Goal: Task Accomplishment & Management: Use online tool/utility

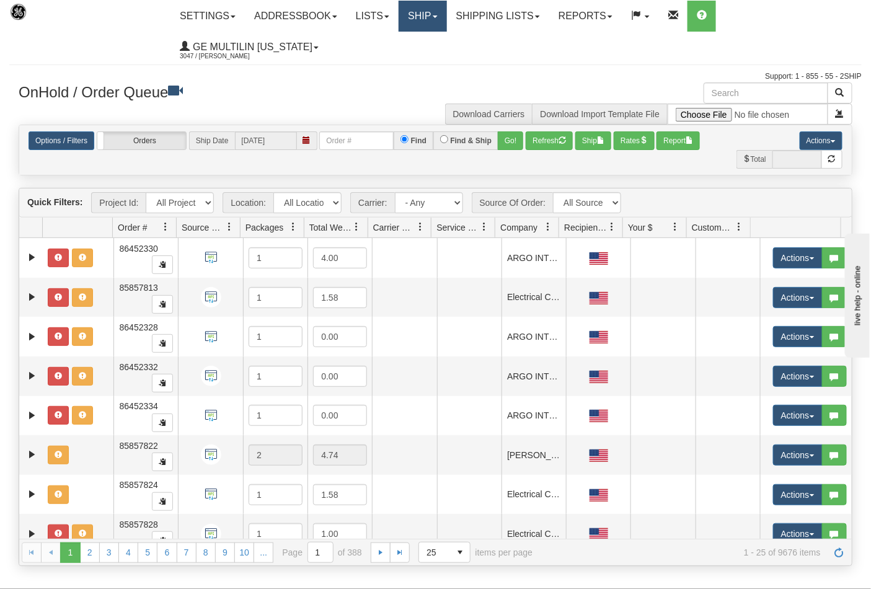
click at [421, 17] on link "Ship" at bounding box center [423, 16] width 48 height 31
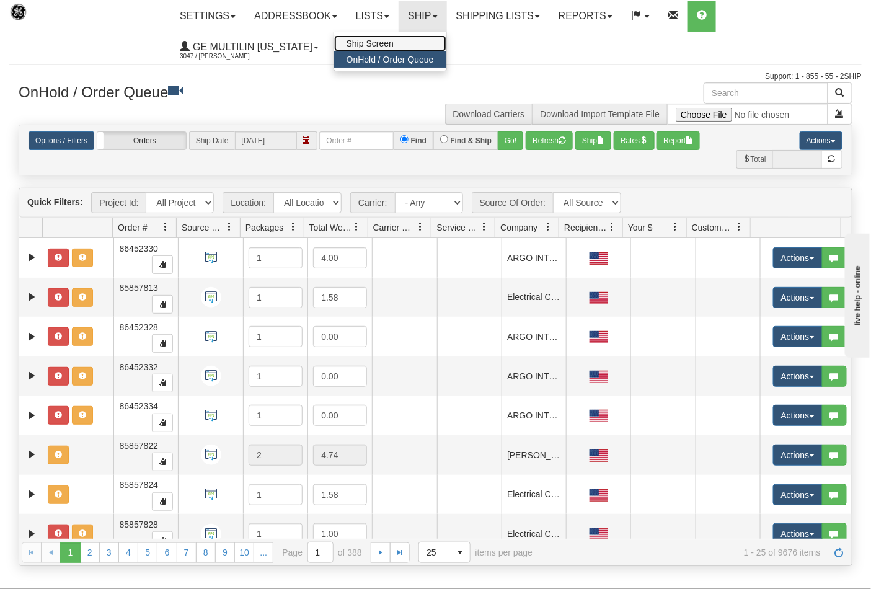
click at [392, 45] on span "Ship Screen" at bounding box center [369, 43] width 47 height 10
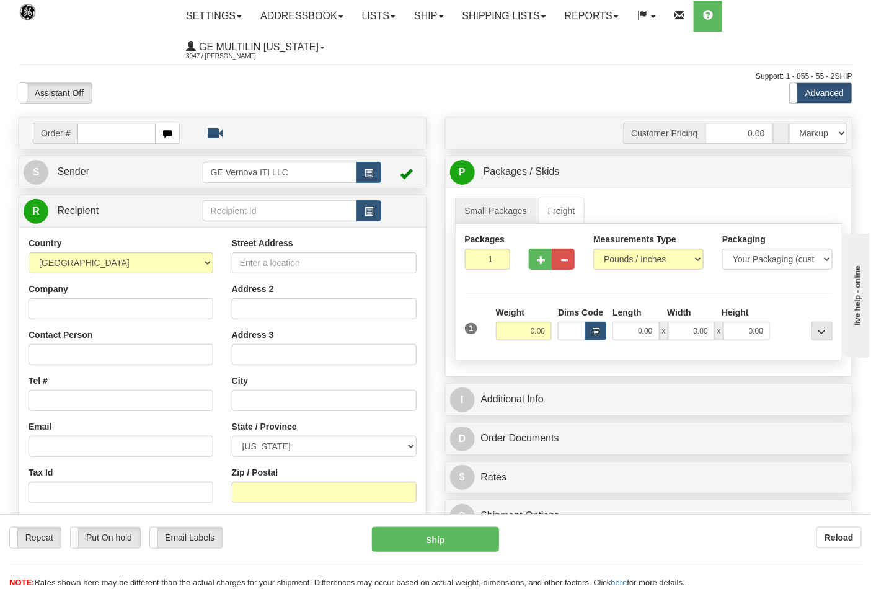
click at [646, 364] on div "Small Packages Freight Packages 1 1 Measurements Type" at bounding box center [649, 282] width 407 height 188
click at [115, 129] on input "text" at bounding box center [116, 133] width 78 height 21
type input "86682594"
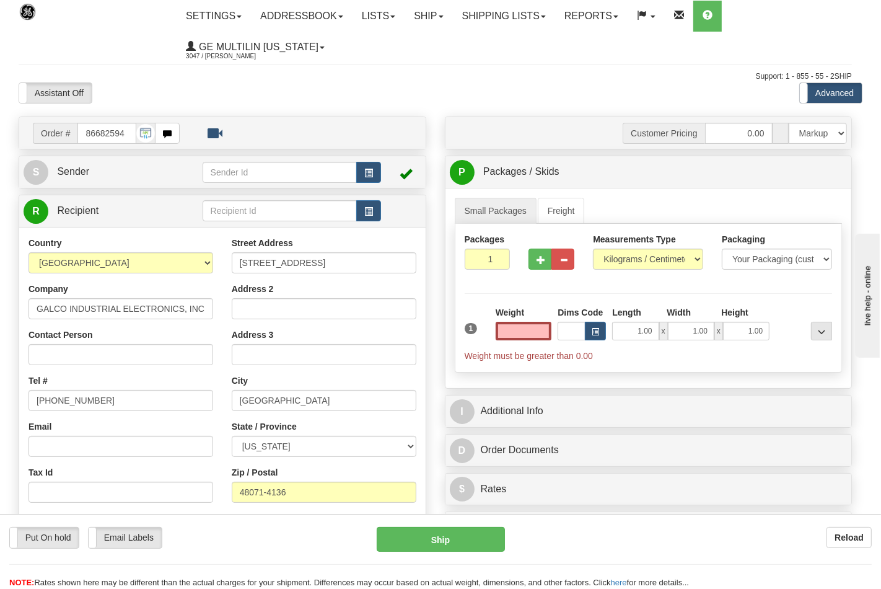
type input "0.00"
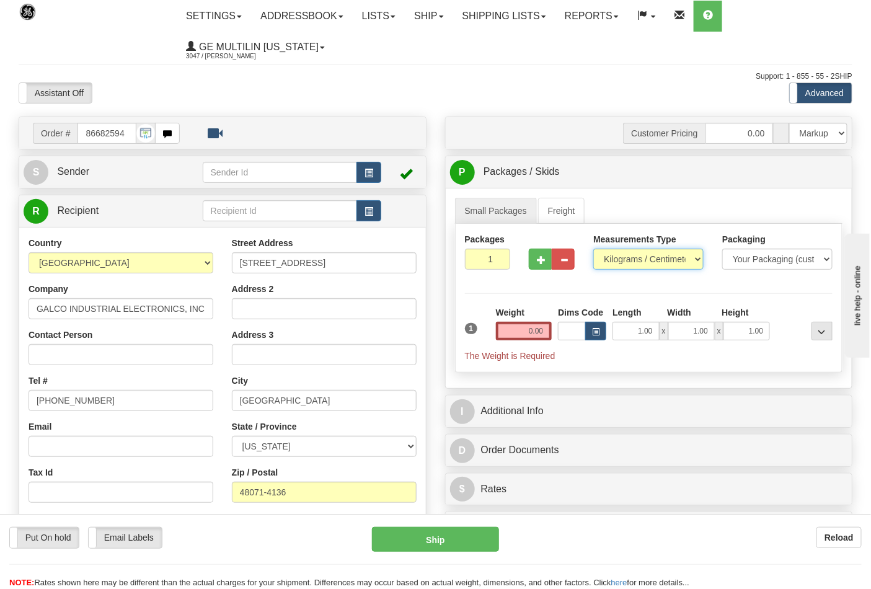
click at [620, 256] on select "Pounds / Inches Kilograms / Centimeters" at bounding box center [648, 259] width 110 height 21
select select "0"
click at [593, 249] on select "Pounds / Inches Kilograms / Centimeters" at bounding box center [648, 259] width 110 height 21
click at [546, 330] on input "0.00" at bounding box center [524, 331] width 56 height 19
click button "Delete" at bounding box center [0, 0] width 0 height 0
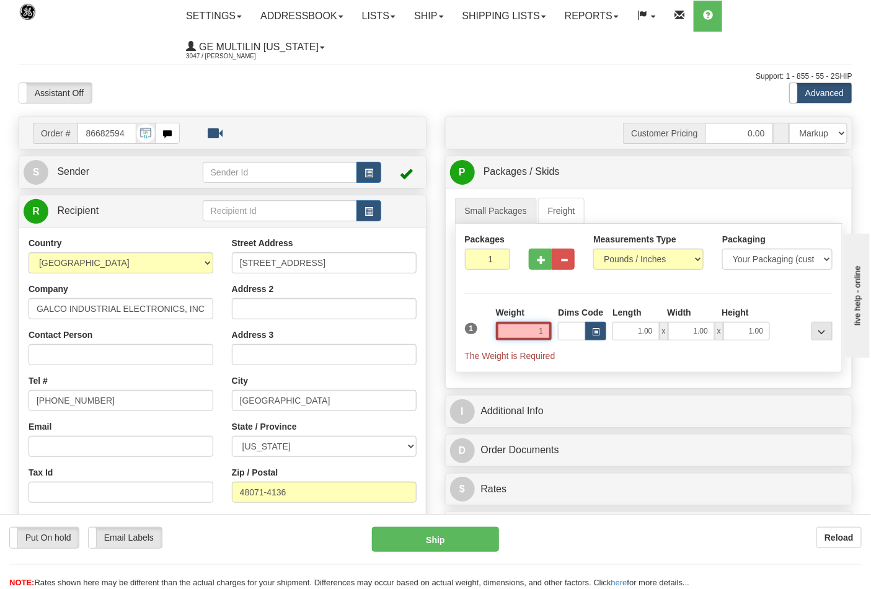
type input "1.00"
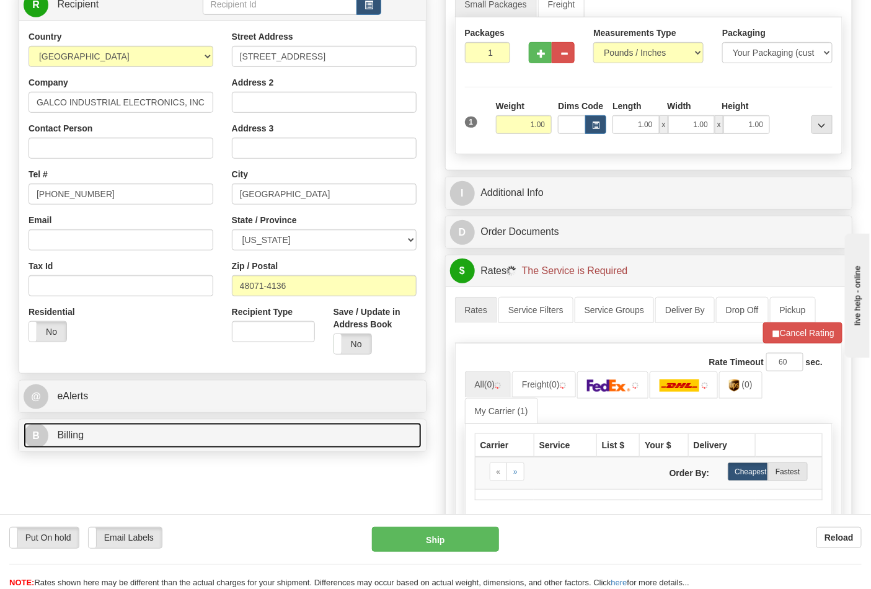
click at [128, 429] on link "B Billing" at bounding box center [223, 435] width 398 height 25
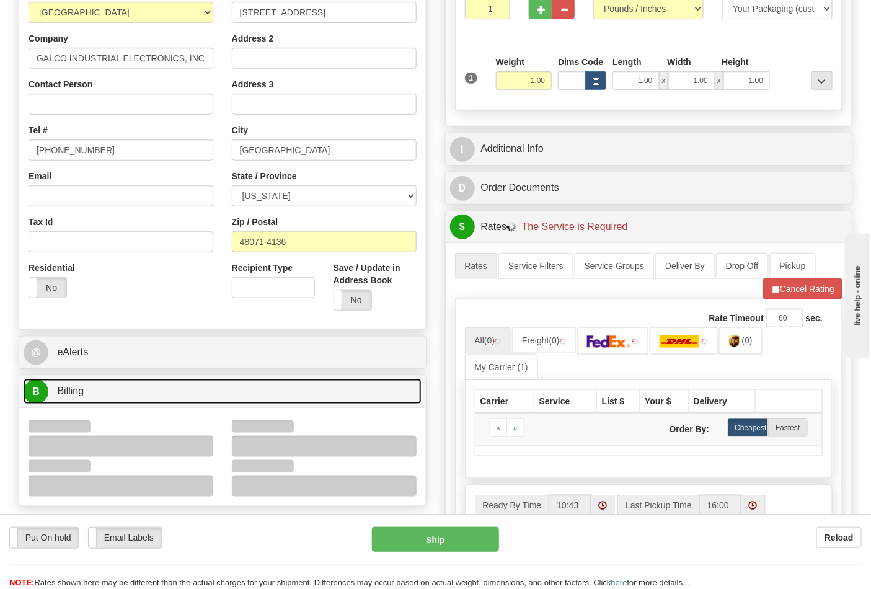
scroll to position [275, 0]
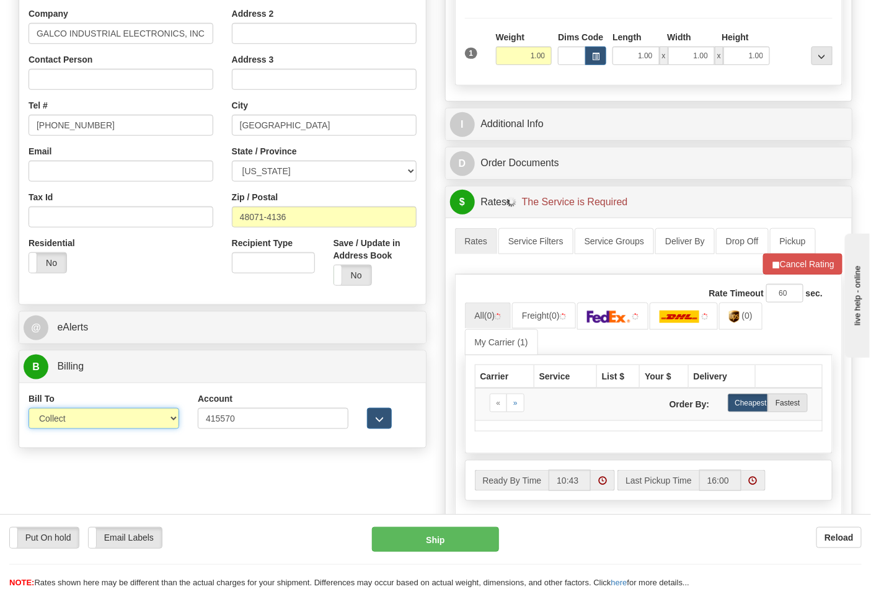
click at [81, 420] on select "Sender Recipient Third Party Collect" at bounding box center [104, 418] width 151 height 21
select select "2"
click at [29, 409] on select "Sender Recipient Third Party Collect" at bounding box center [104, 418] width 151 height 21
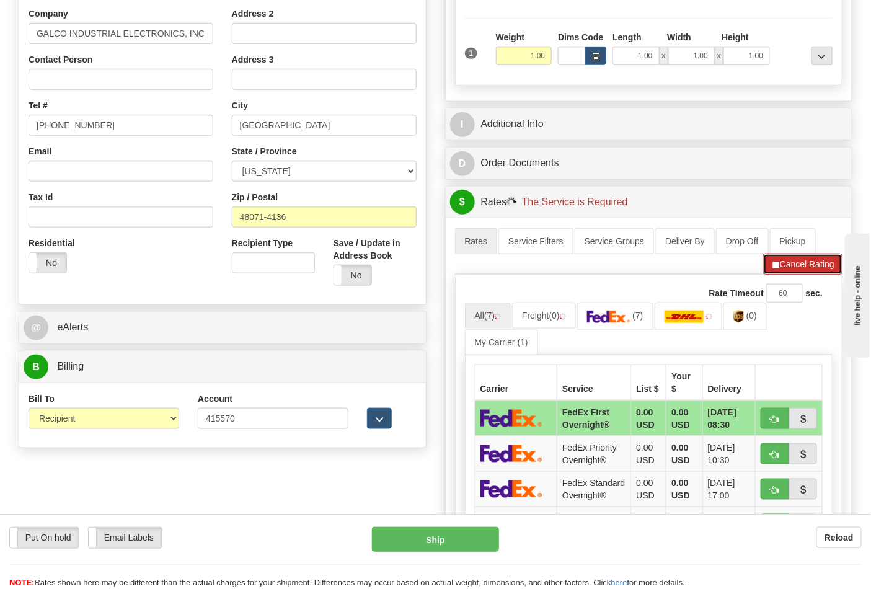
click at [802, 265] on button "Cancel Rating" at bounding box center [802, 264] width 79 height 21
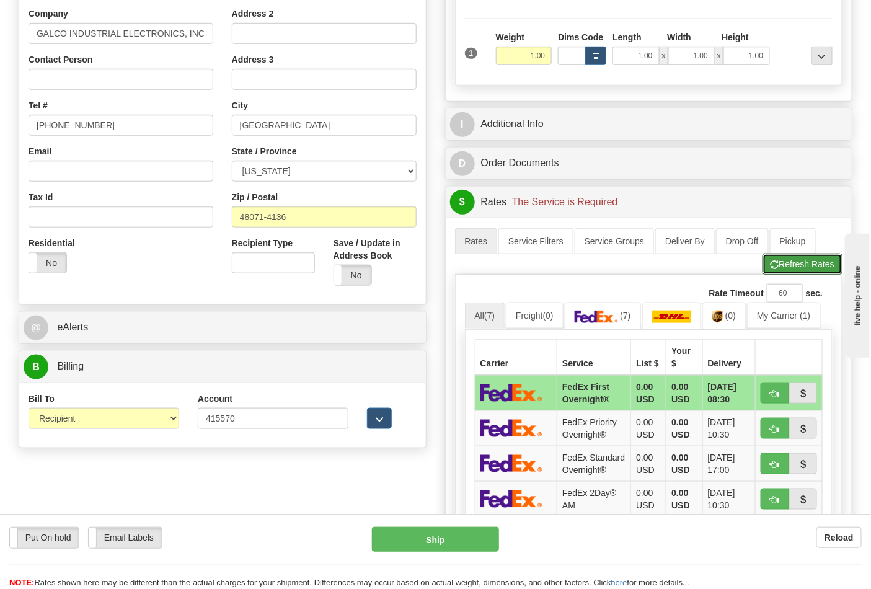
click at [800, 267] on button "Refresh Rates" at bounding box center [802, 264] width 80 height 21
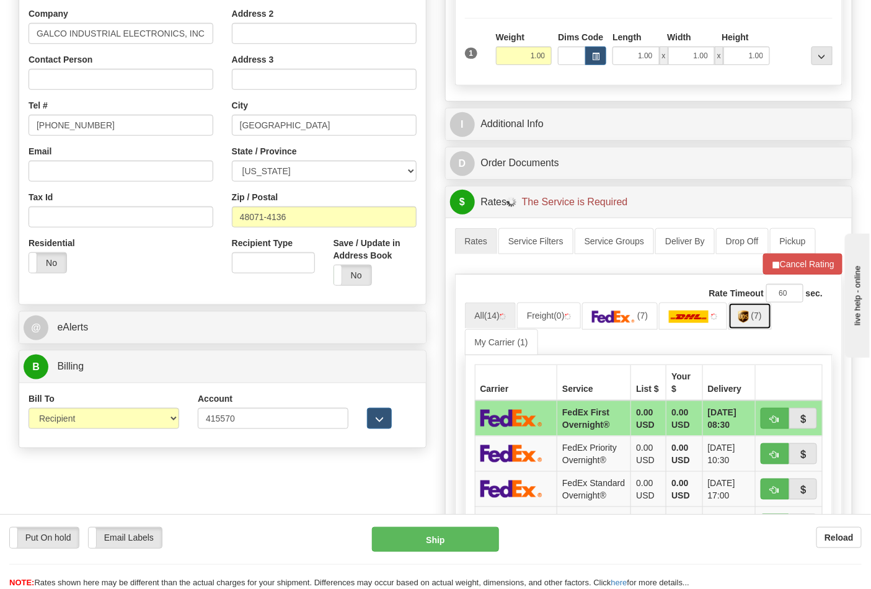
click at [749, 320] on img at bounding box center [743, 317] width 11 height 12
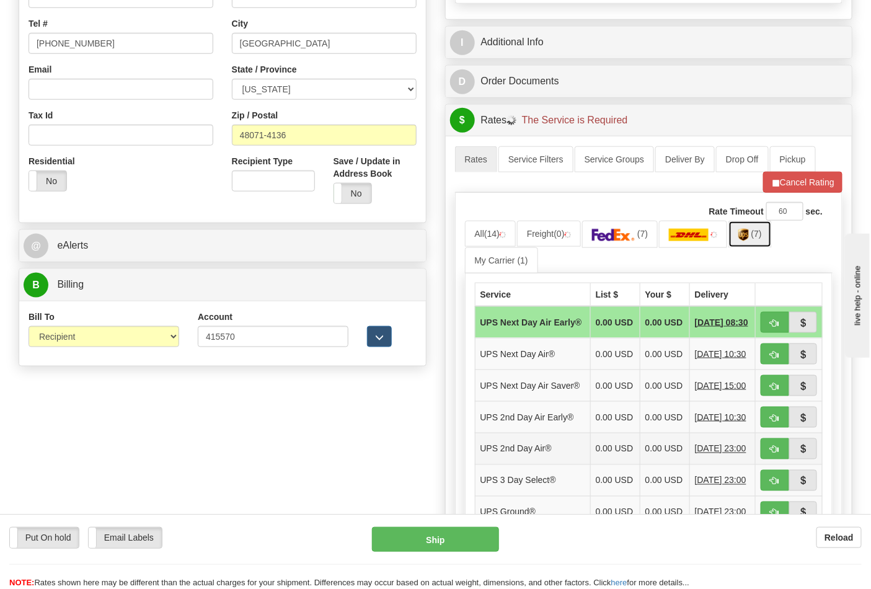
scroll to position [482, 0]
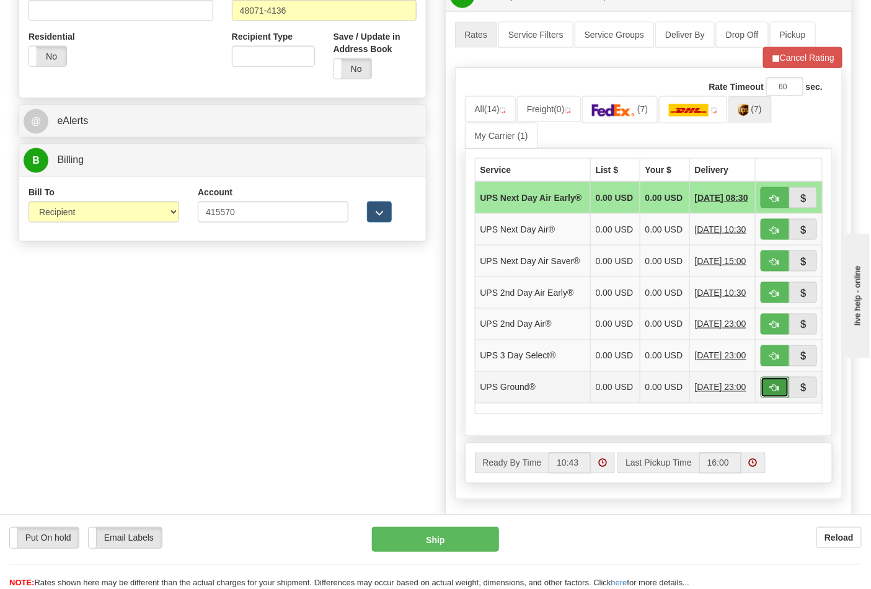
click at [771, 398] on button "button" at bounding box center [775, 387] width 29 height 21
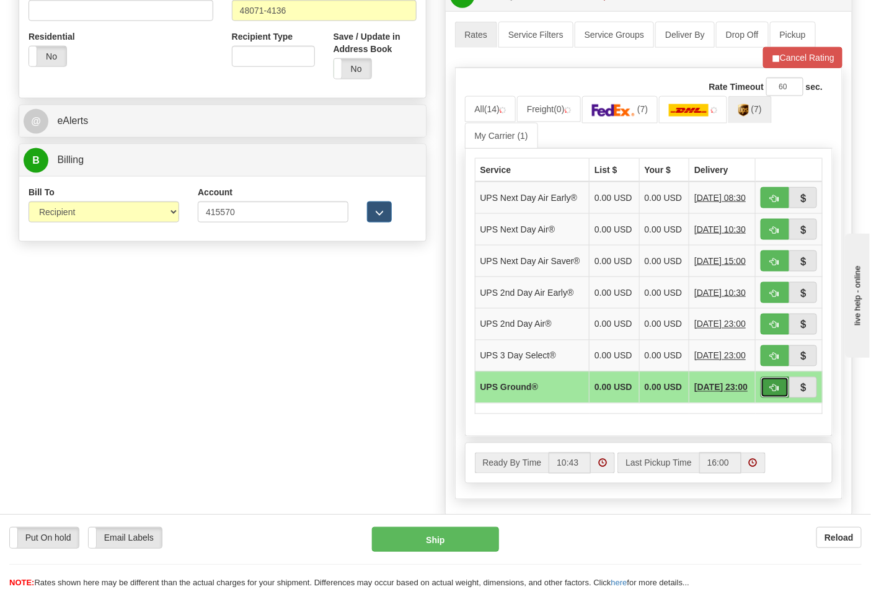
click at [777, 392] on span "button" at bounding box center [774, 388] width 9 height 8
click at [800, 63] on button "Cancel Rating" at bounding box center [802, 57] width 79 height 21
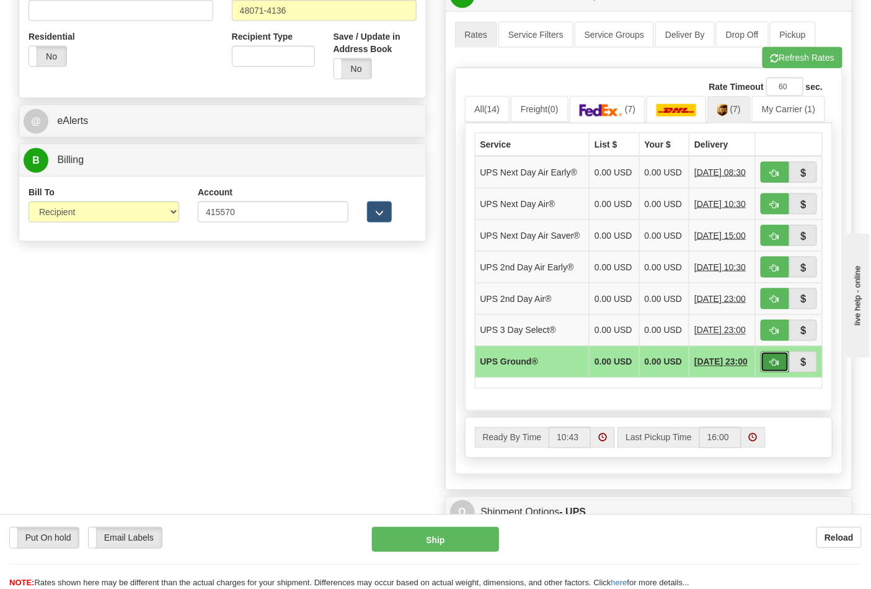
click at [772, 373] on button "button" at bounding box center [775, 361] width 29 height 21
type input "03"
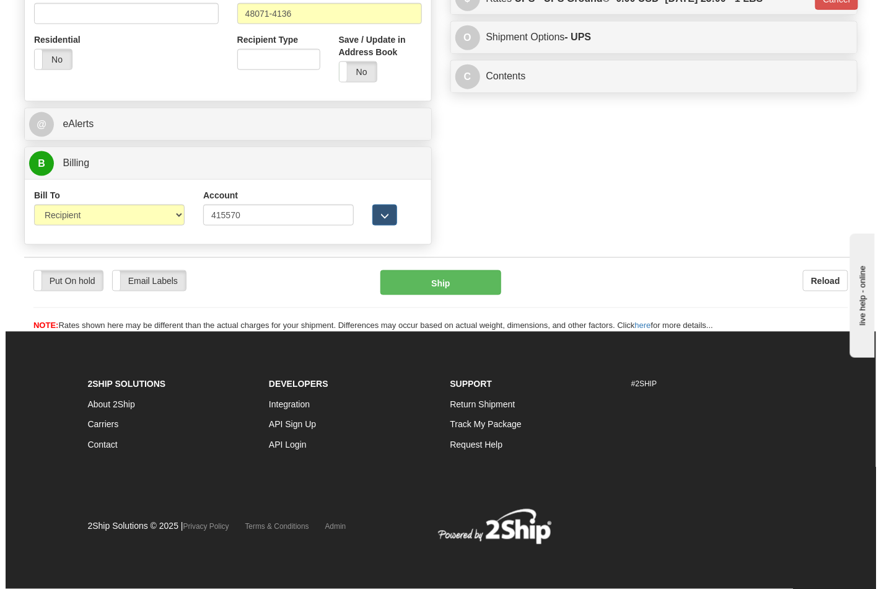
scroll to position [462, 0]
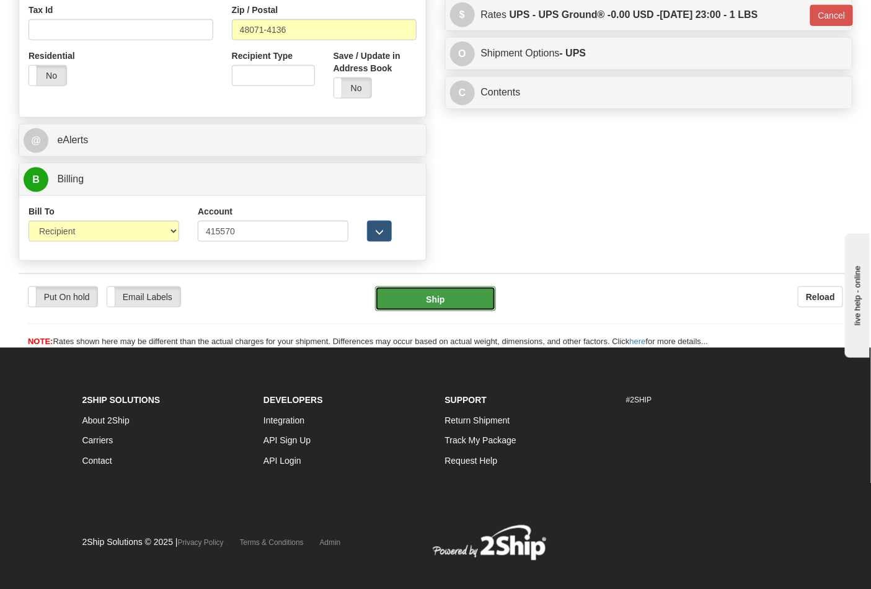
click at [450, 304] on button "Ship" at bounding box center [435, 298] width 120 height 25
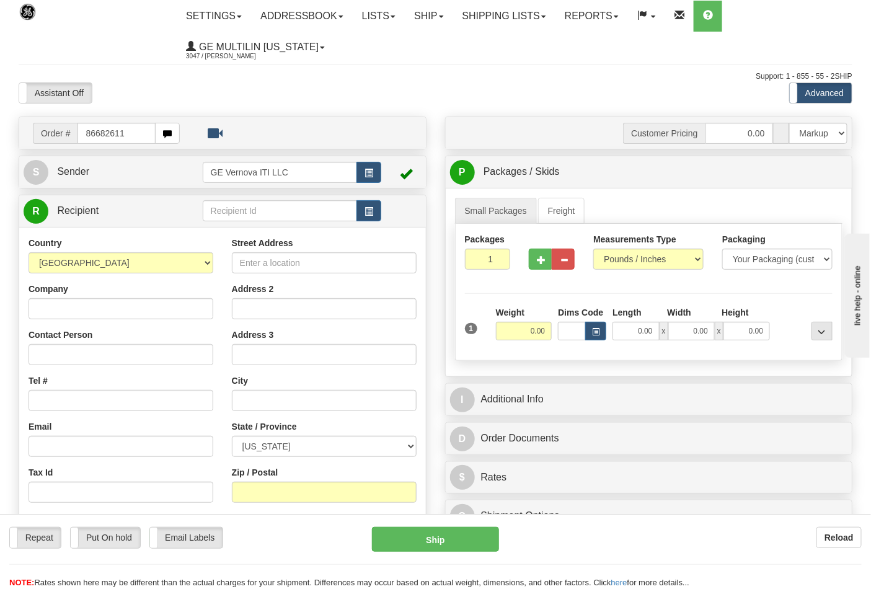
type input "86682611"
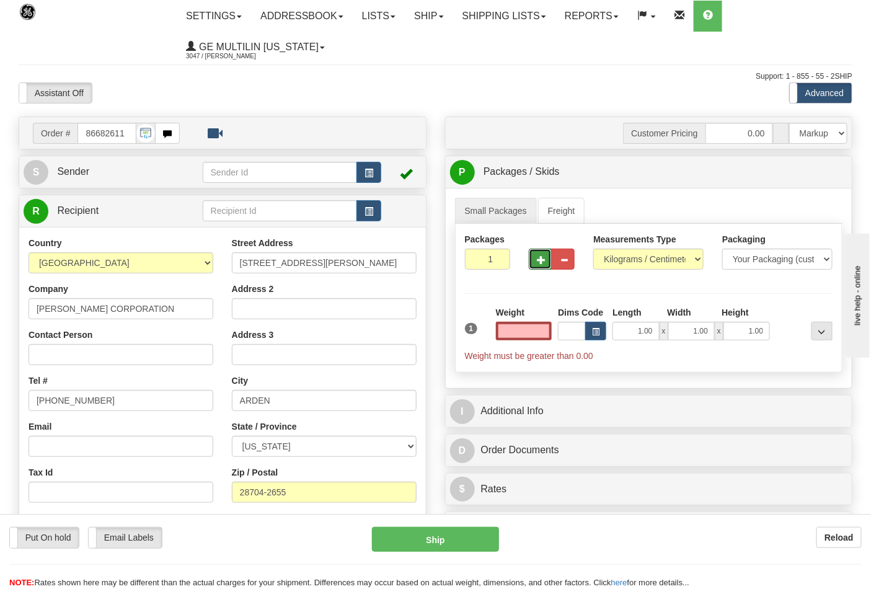
type input "0.00"
click at [548, 263] on button "button" at bounding box center [540, 259] width 23 height 21
type input "2"
click at [655, 258] on select "Pounds / Inches Kilograms / Centimeters" at bounding box center [648, 259] width 110 height 21
select select "0"
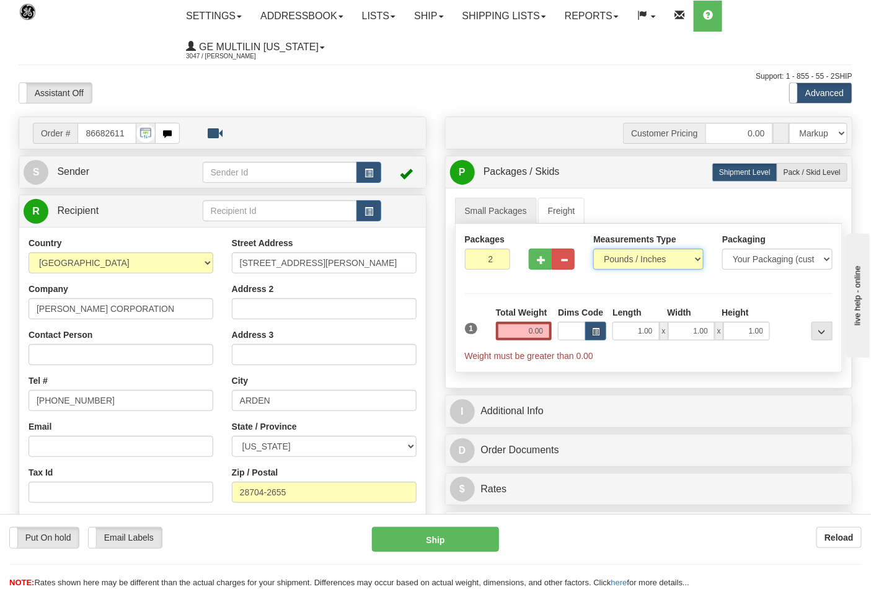
click at [593, 249] on select "Pounds / Inches Kilograms / Centimeters" at bounding box center [648, 259] width 110 height 21
click at [790, 175] on span "Pack / Skid Level" at bounding box center [811, 172] width 57 height 9
radio input "true"
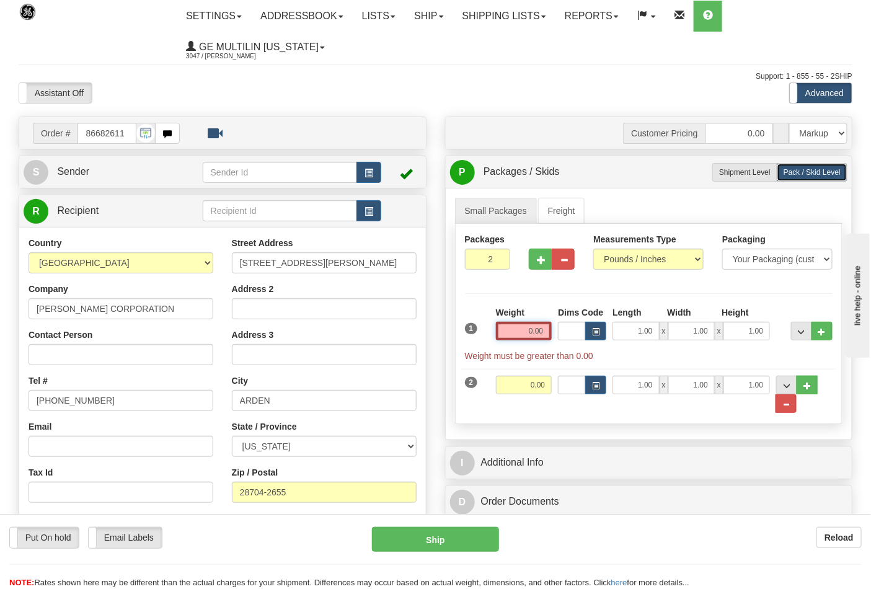
click at [544, 330] on input "0.00" at bounding box center [524, 331] width 56 height 19
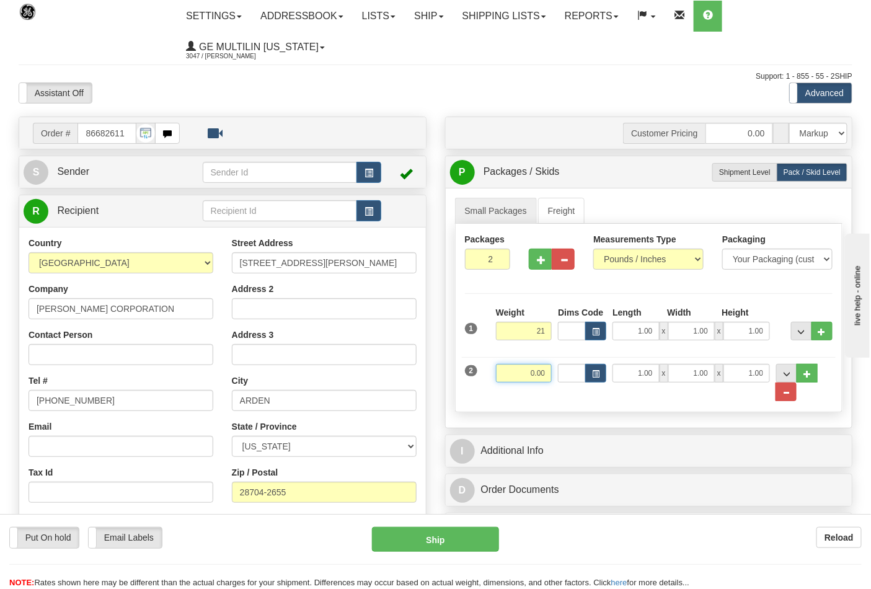
type input "21.00"
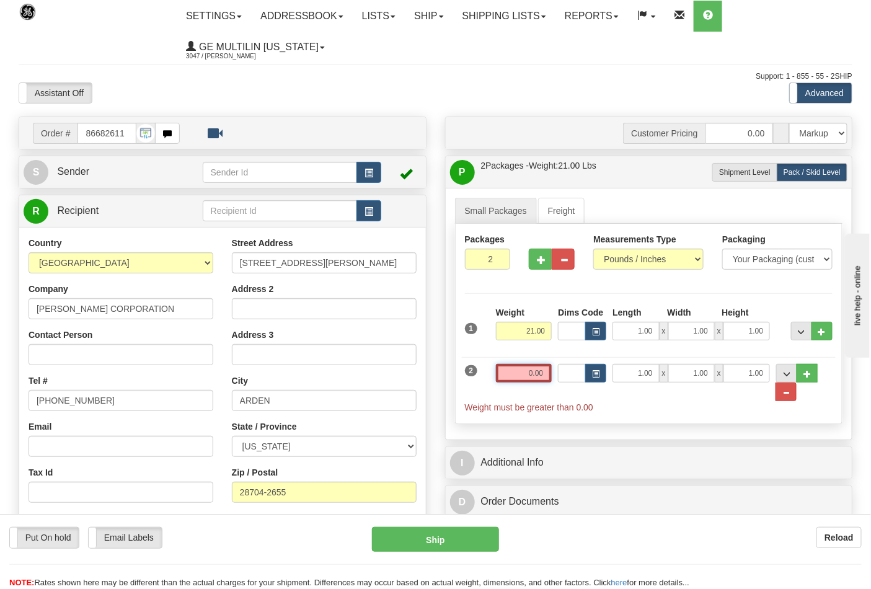
click at [547, 374] on input "0.00" at bounding box center [524, 373] width 56 height 19
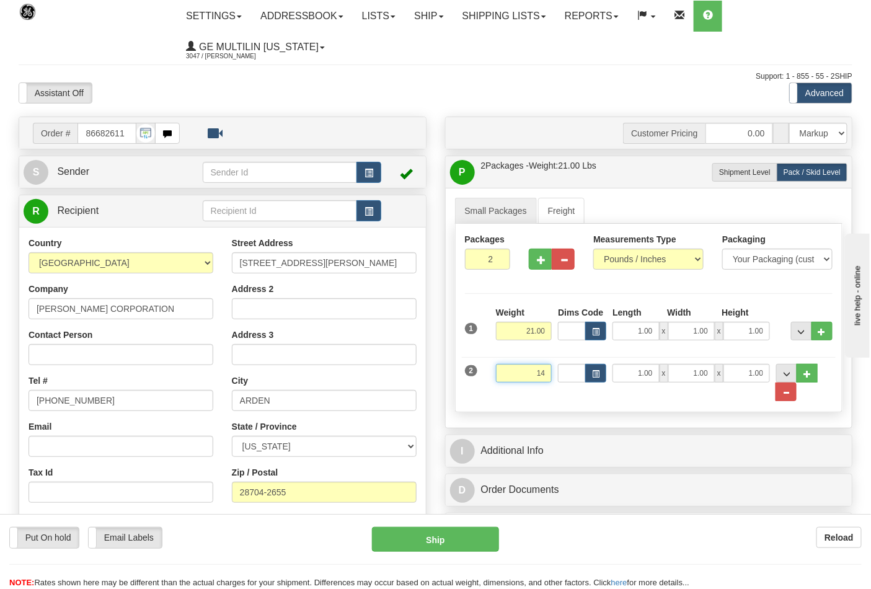
click button "Delete" at bounding box center [0, 0] width 0 height 0
type input "14.00"
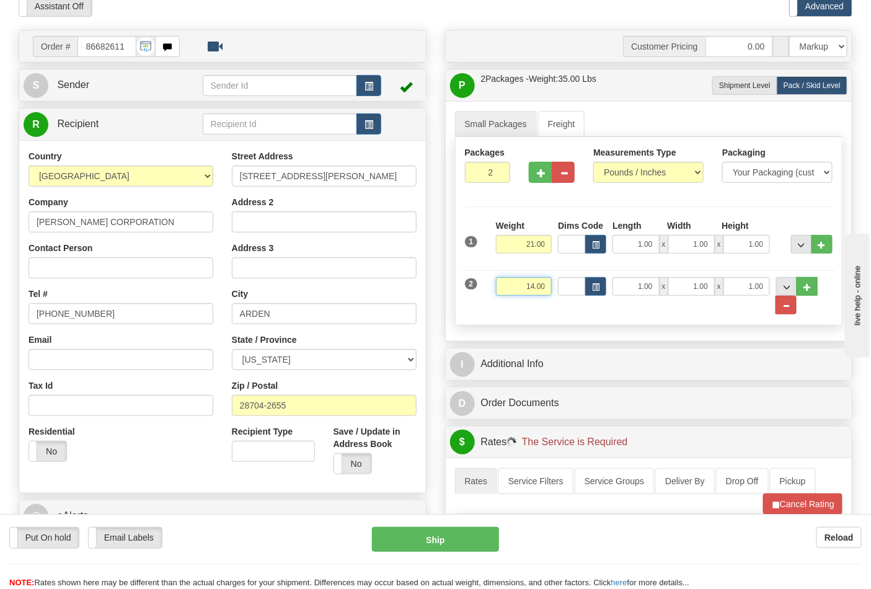
scroll to position [206, 0]
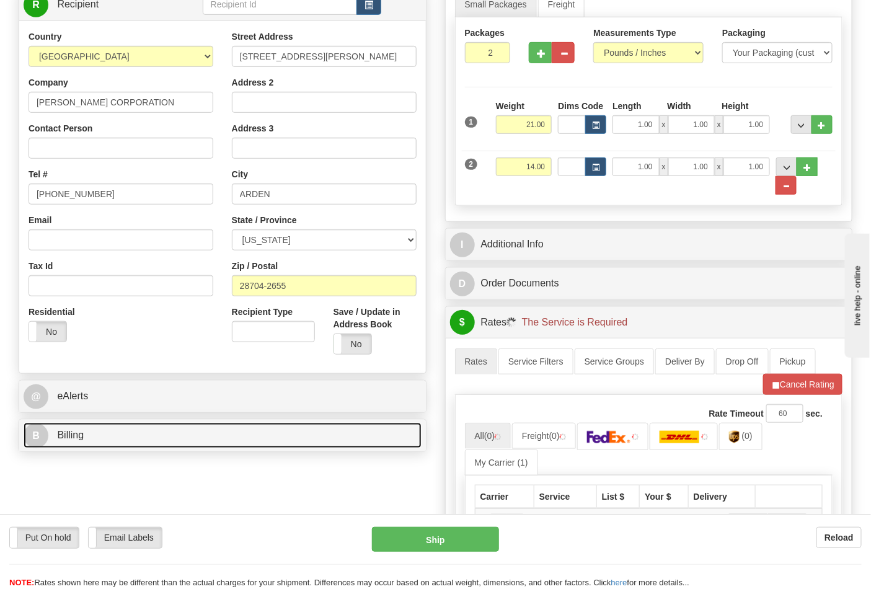
click at [135, 434] on link "B Billing" at bounding box center [223, 435] width 398 height 25
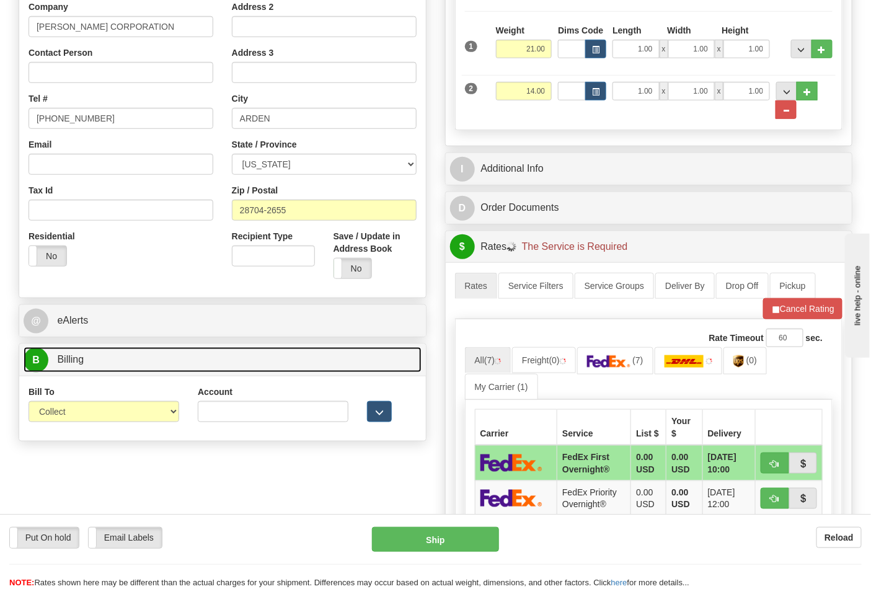
scroll to position [413, 0]
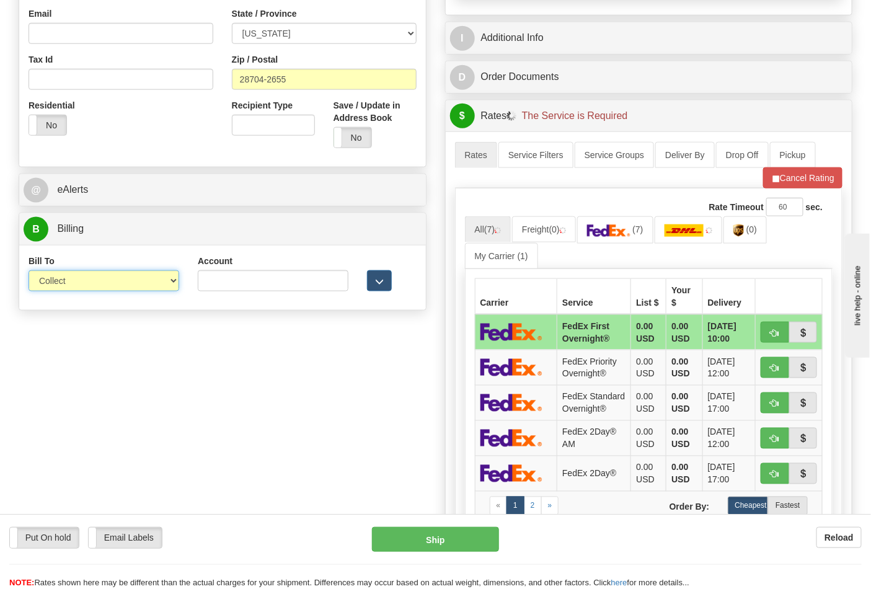
click at [66, 288] on select "Sender Recipient Third Party Collect" at bounding box center [104, 280] width 151 height 21
select select "2"
click at [29, 271] on select "Sender Recipient Third Party Collect" at bounding box center [104, 280] width 151 height 21
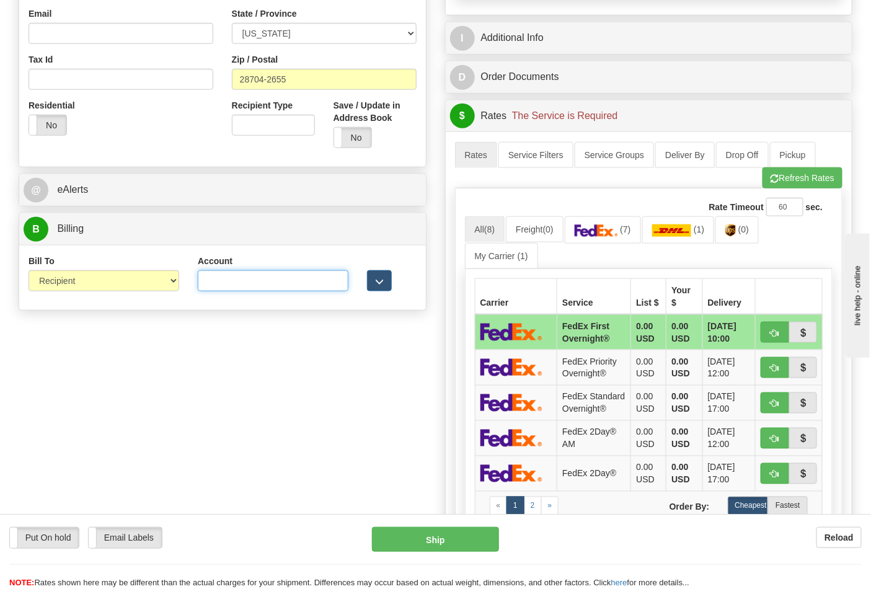
click at [216, 284] on input "Account" at bounding box center [273, 280] width 151 height 21
paste input "103014760"
type input "103014760"
drag, startPoint x: 620, startPoint y: 216, endPoint x: 628, endPoint y: 229, distance: 15.8
click at [622, 219] on div "Rate Timeout 60 sec. All (8) Freight (0) (7) (1)" at bounding box center [649, 403] width 388 height 431
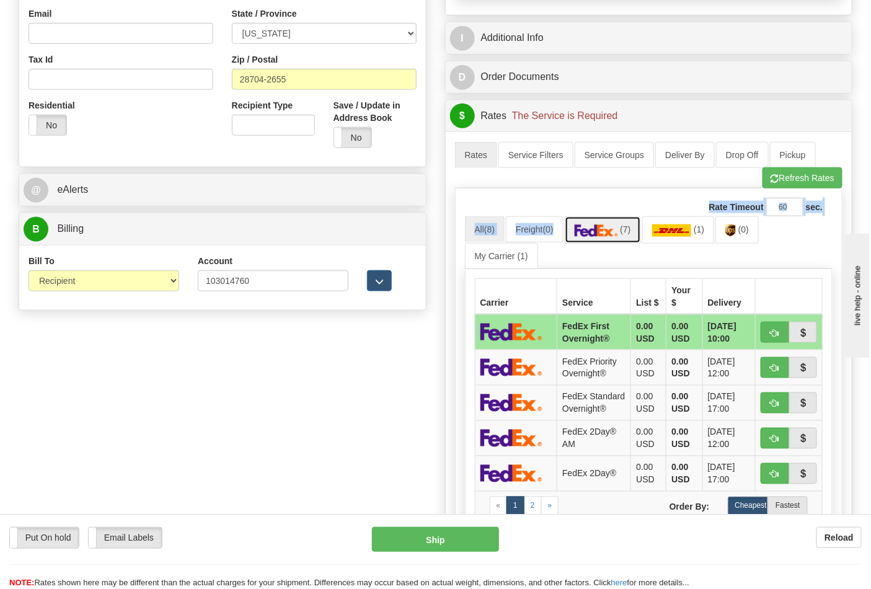
click at [628, 229] on span "(7)" at bounding box center [625, 229] width 11 height 10
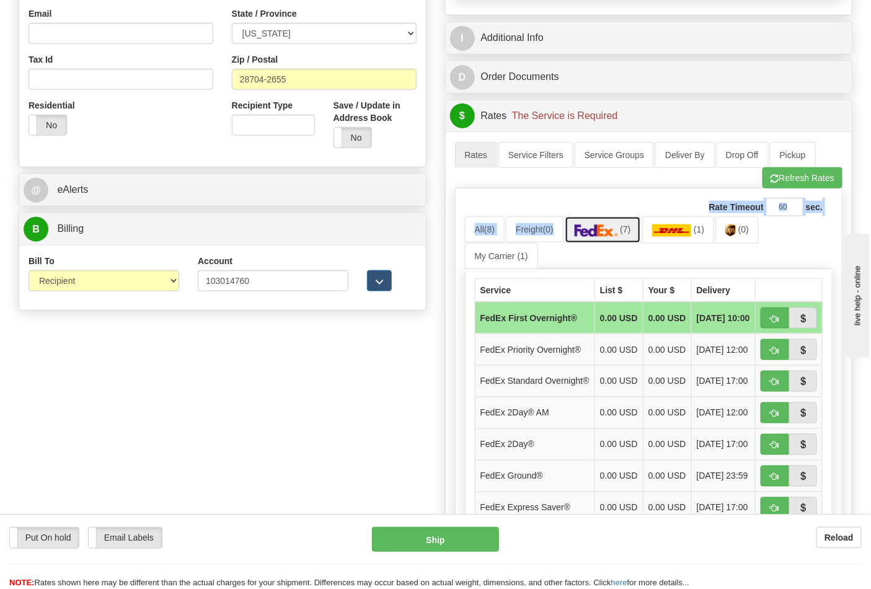
scroll to position [550, 0]
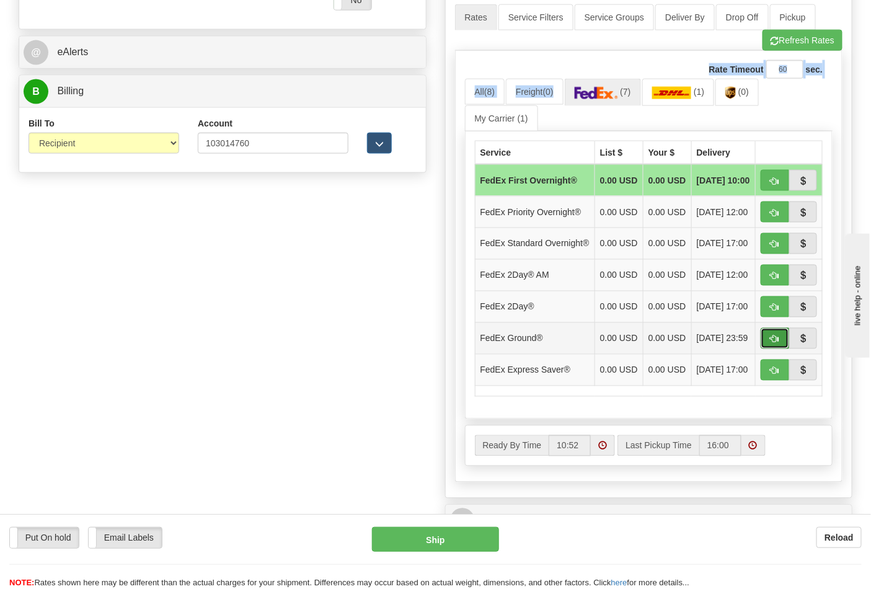
click at [767, 349] on button "button" at bounding box center [775, 338] width 29 height 21
type input "92"
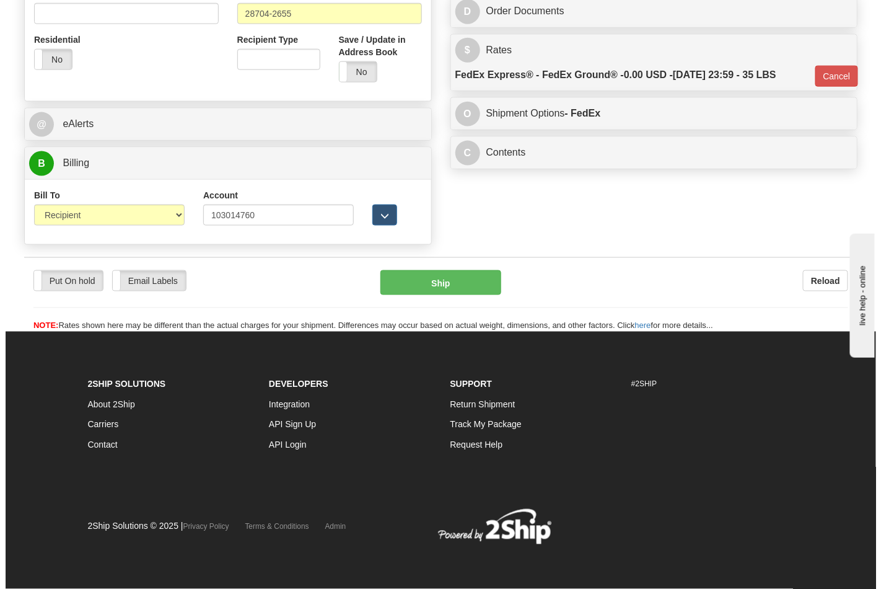
scroll to position [480, 0]
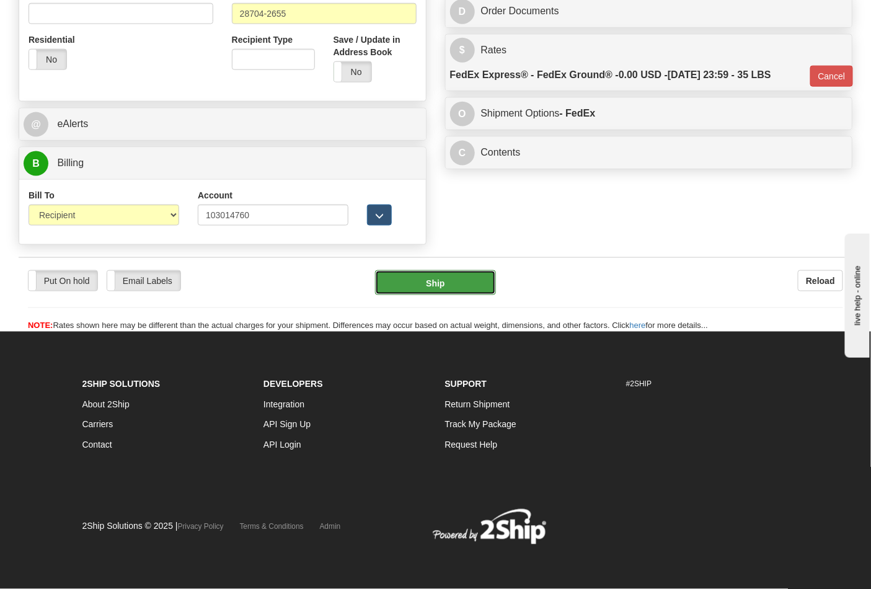
click at [428, 286] on button "Ship" at bounding box center [435, 282] width 120 height 25
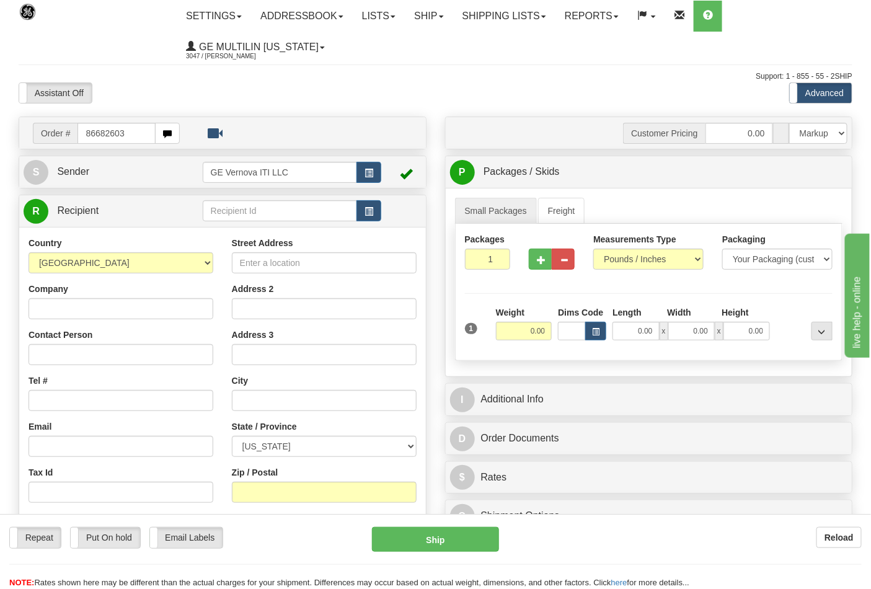
type input "86682603"
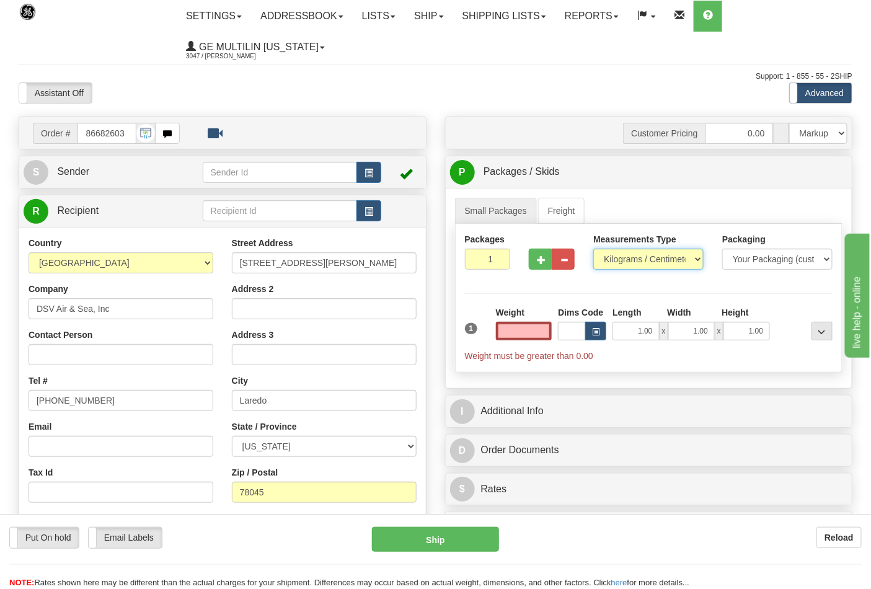
type input "0.00"
click at [628, 255] on select "Pounds / Inches Kilograms / Centimeters" at bounding box center [648, 259] width 110 height 21
select select "0"
click at [593, 249] on select "Pounds / Inches Kilograms / Centimeters" at bounding box center [648, 259] width 110 height 21
click at [542, 333] on input "0.00" at bounding box center [524, 331] width 56 height 19
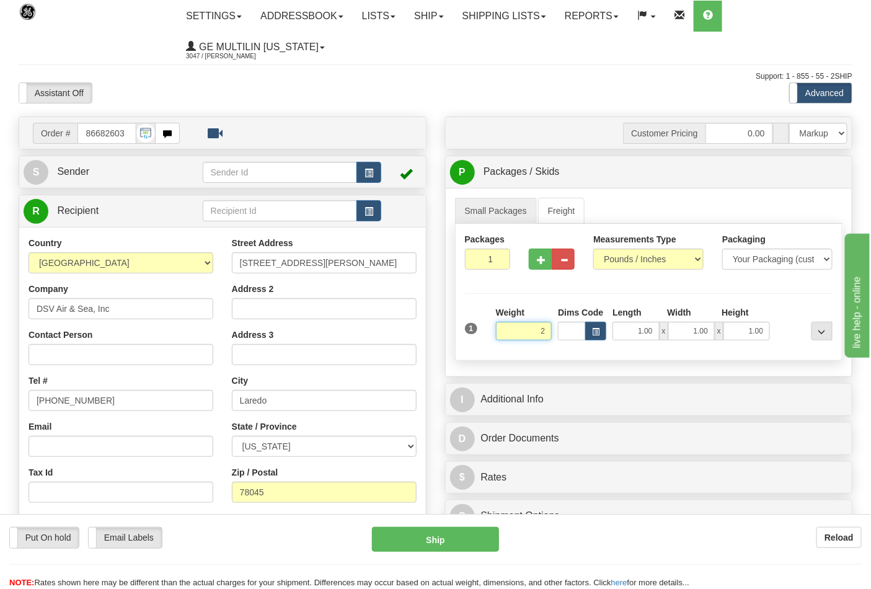
click button "Delete" at bounding box center [0, 0] width 0 height 0
type input "2.00"
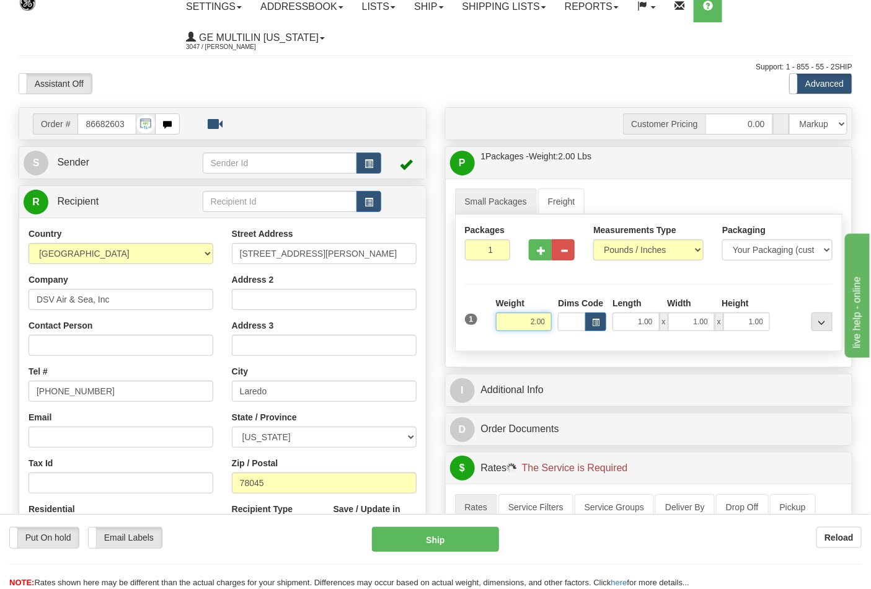
scroll to position [138, 0]
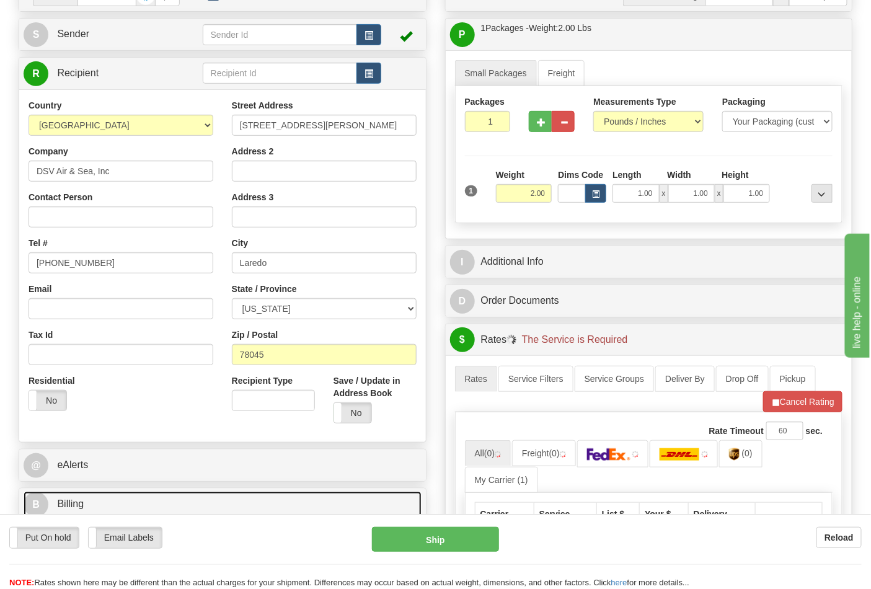
click at [145, 500] on link "B Billing" at bounding box center [223, 504] width 398 height 25
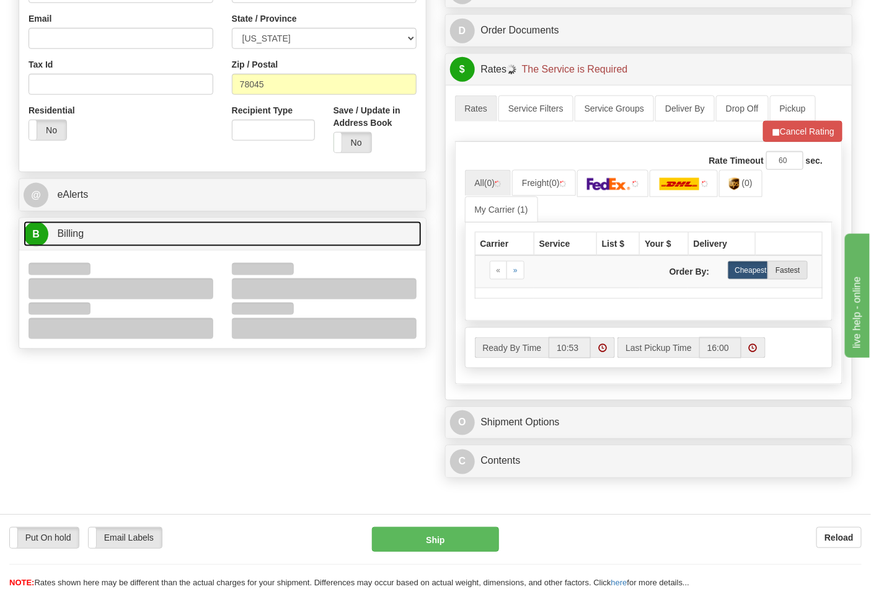
scroll to position [413, 0]
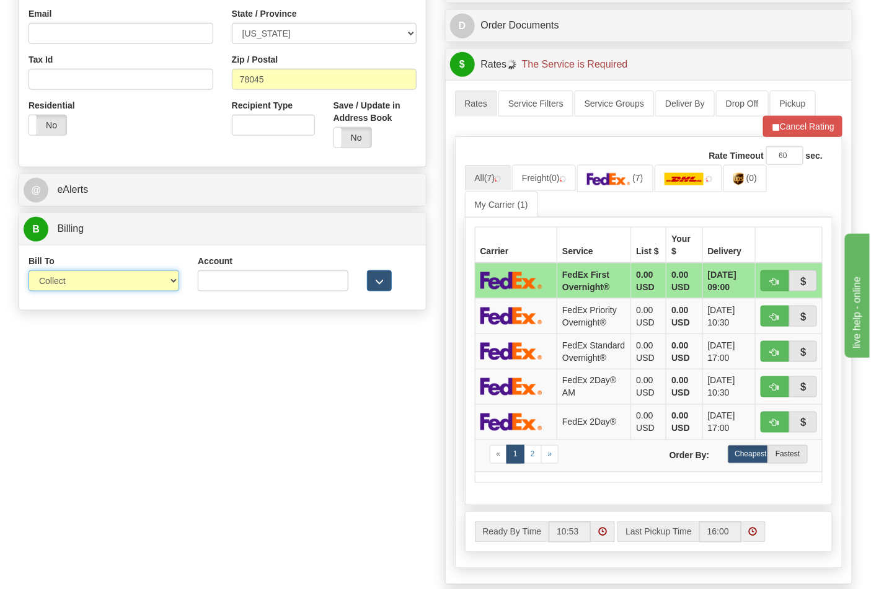
drag, startPoint x: 65, startPoint y: 276, endPoint x: 81, endPoint y: 291, distance: 21.5
click at [65, 276] on select "Sender Recipient Third Party Collect" at bounding box center [104, 280] width 151 height 21
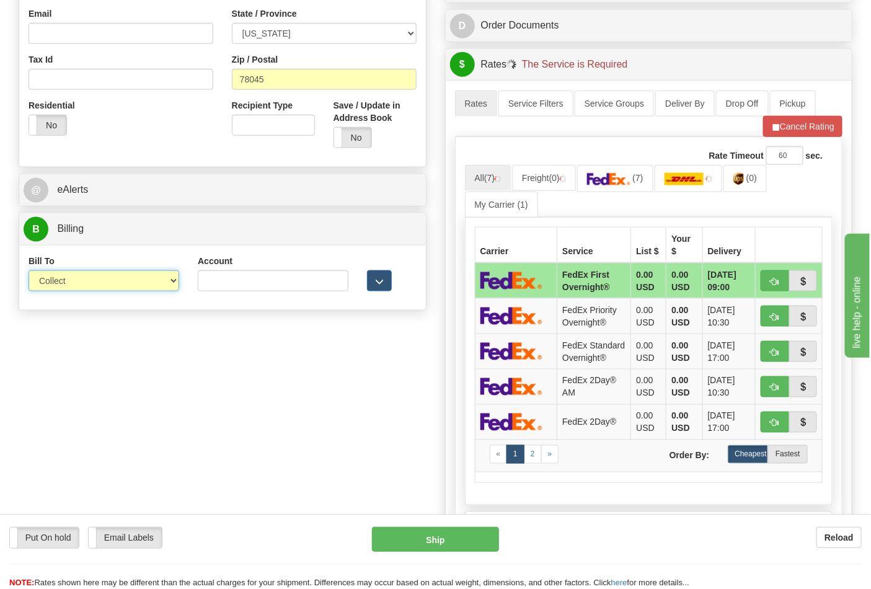
select select "2"
click at [29, 271] on select "Sender Recipient Third Party Collect" at bounding box center [104, 280] width 151 height 21
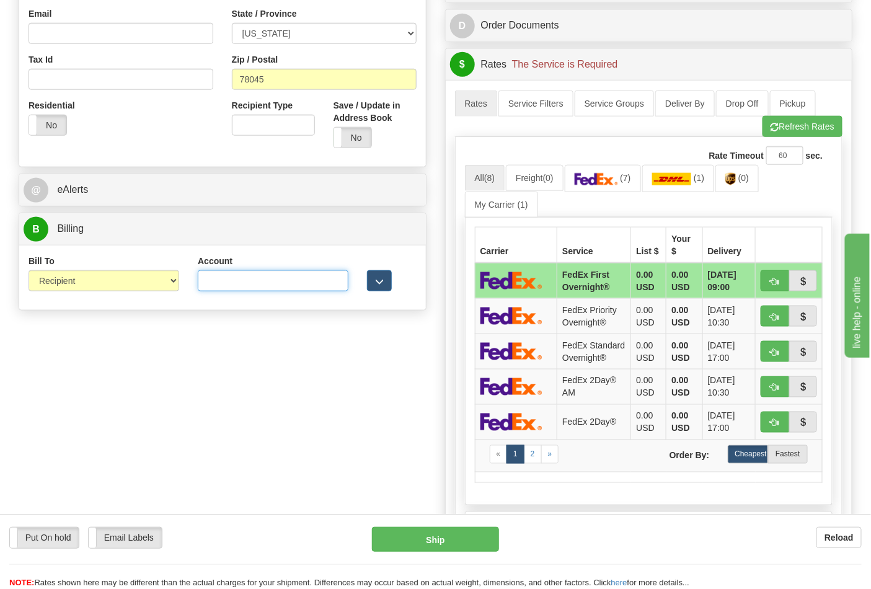
click at [237, 279] on input "Account" at bounding box center [273, 280] width 151 height 21
paste input "587102"
type input "587102"
click at [773, 137] on button "Refresh Rates" at bounding box center [802, 126] width 80 height 21
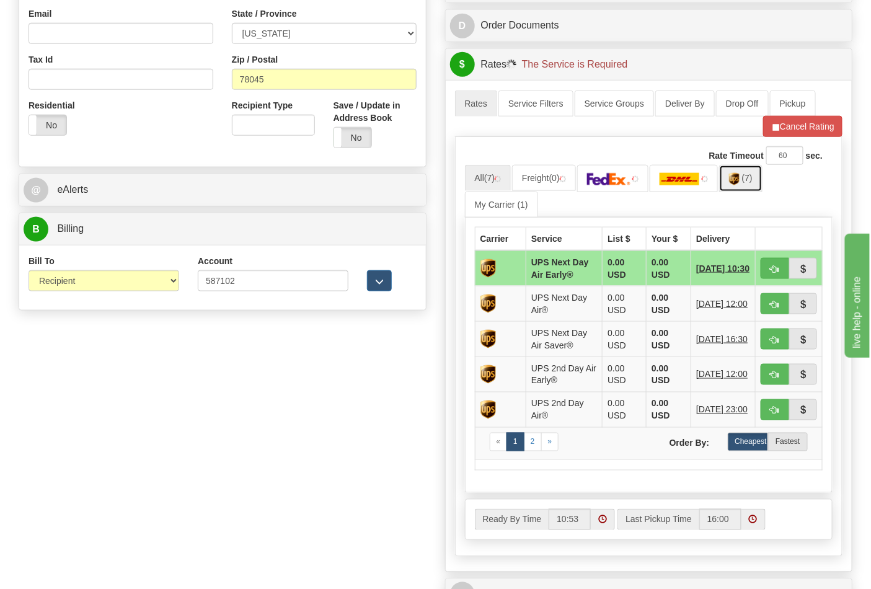
click at [745, 183] on link "(7)" at bounding box center [740, 178] width 43 height 27
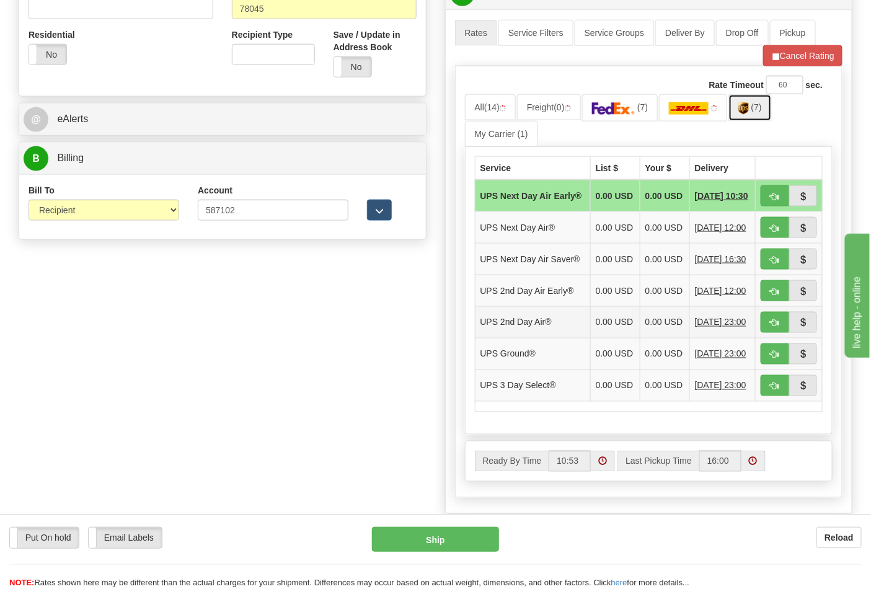
scroll to position [550, 0]
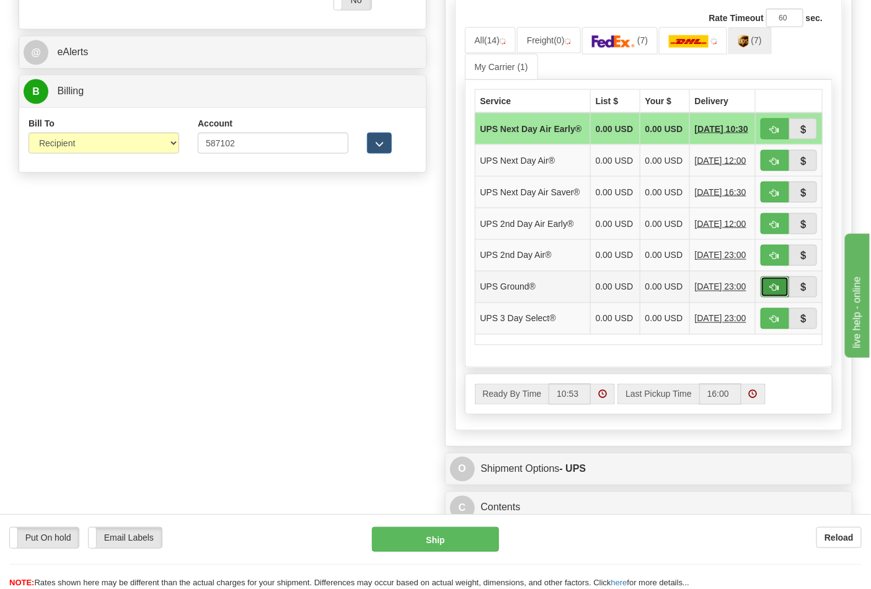
click at [769, 298] on button "button" at bounding box center [775, 286] width 29 height 21
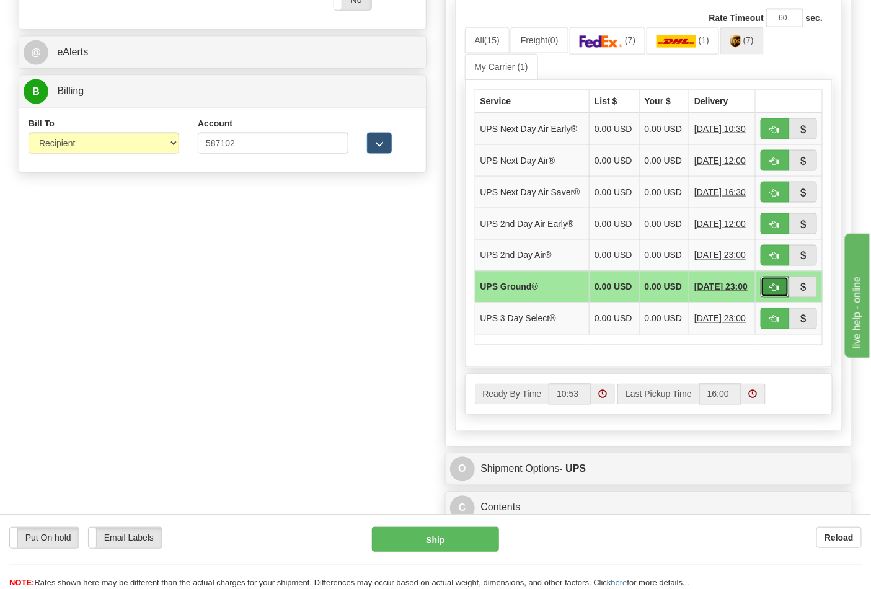
click at [775, 292] on span "button" at bounding box center [774, 288] width 9 height 8
type input "03"
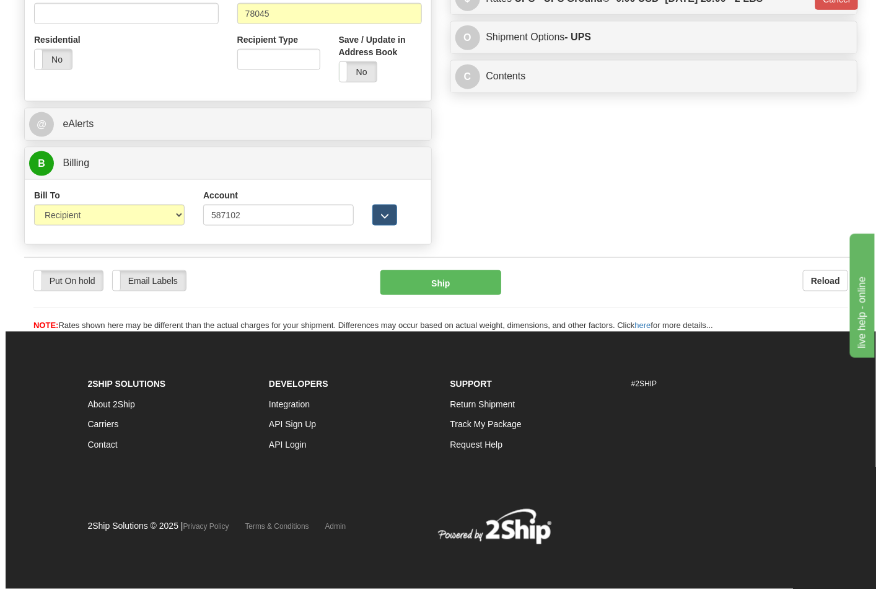
scroll to position [480, 0]
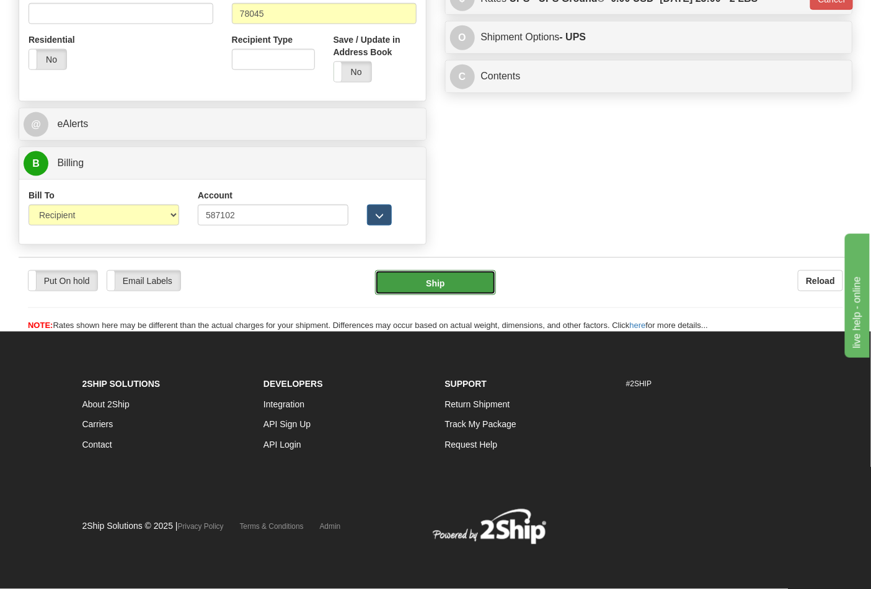
click at [409, 277] on button "Ship" at bounding box center [435, 282] width 120 height 25
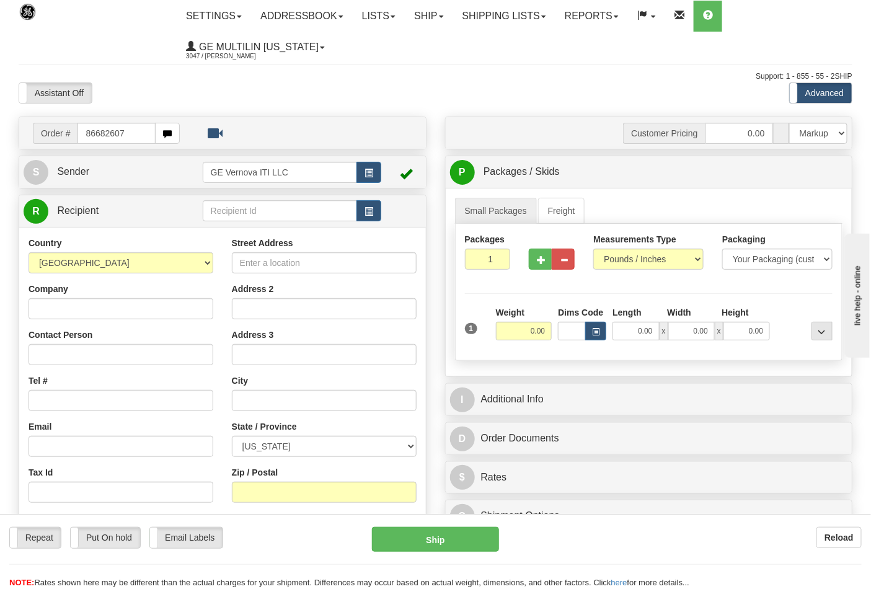
type input "86682607"
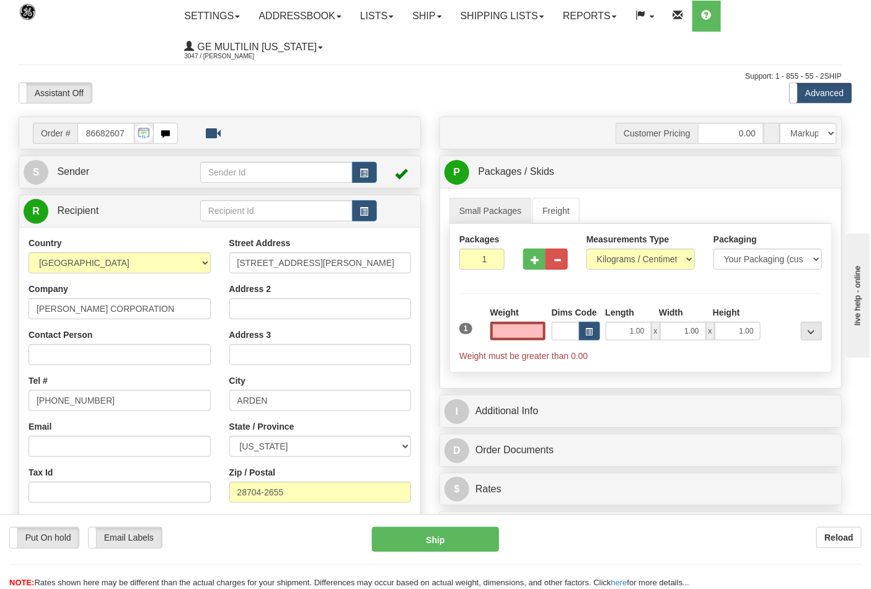
click button "Delete" at bounding box center [0, 0] width 0 height 0
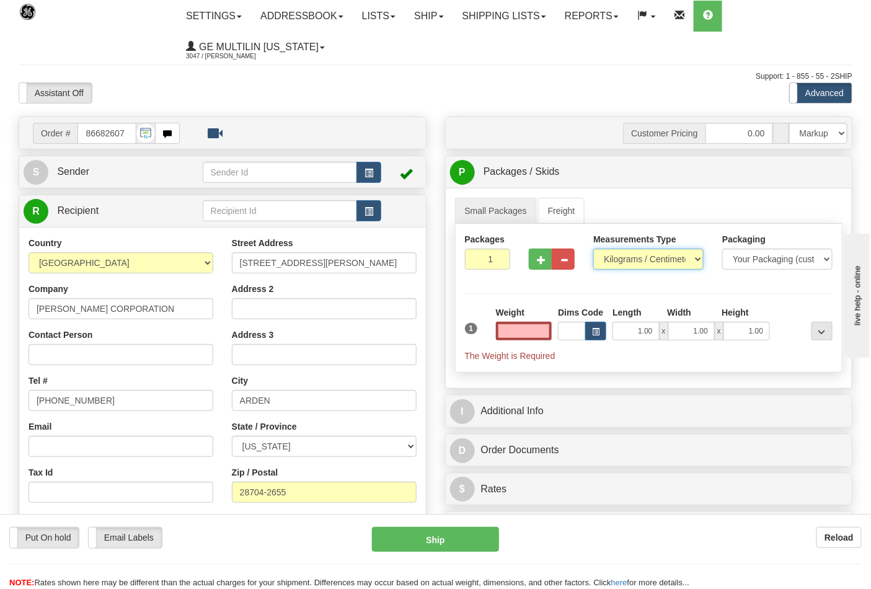
type input "0.00"
click at [621, 265] on select "Pounds / Inches Kilograms / Centimeters" at bounding box center [648, 259] width 110 height 21
select select "0"
click at [593, 249] on select "Pounds / Inches Kilograms / Centimeters" at bounding box center [648, 259] width 110 height 21
click at [545, 325] on input "0.00" at bounding box center [524, 331] width 56 height 19
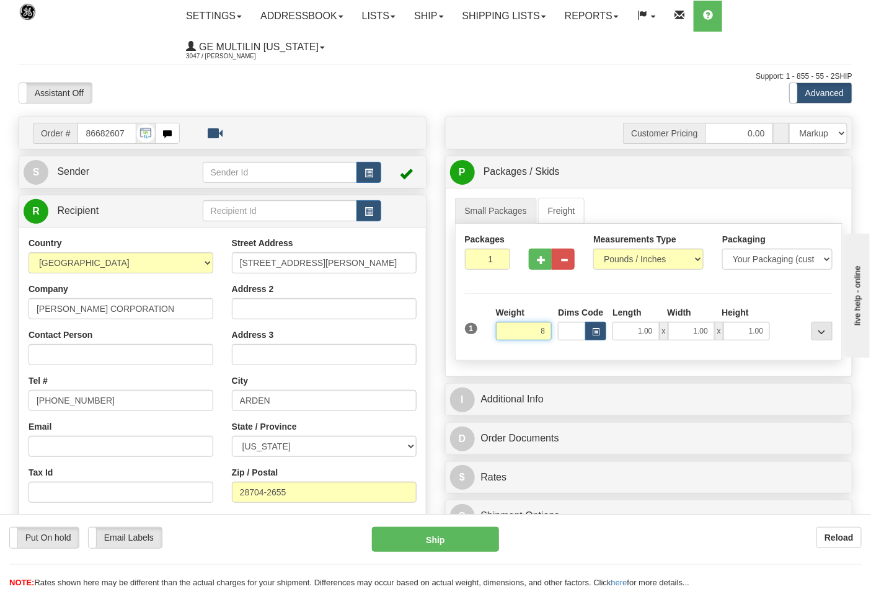
click button "Delete" at bounding box center [0, 0] width 0 height 0
type input "8.00"
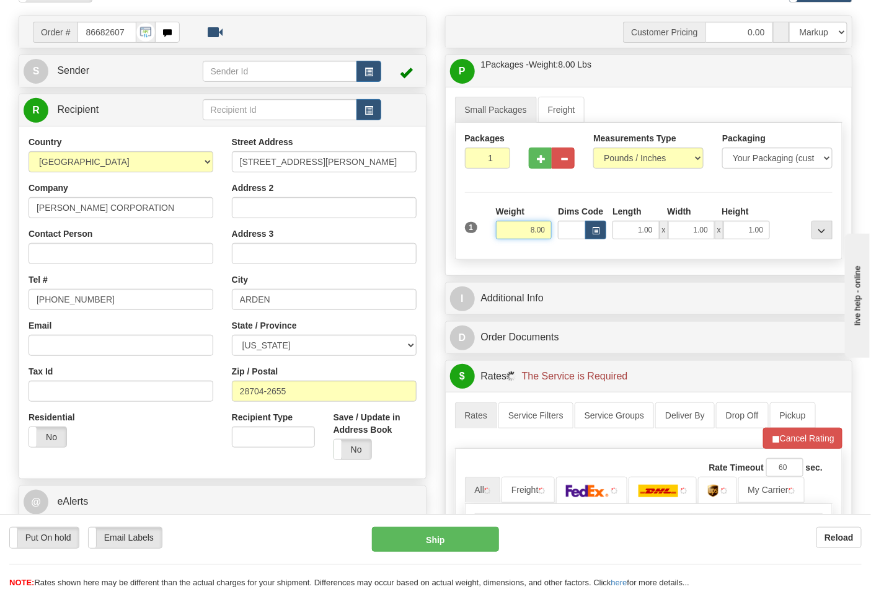
scroll to position [206, 0]
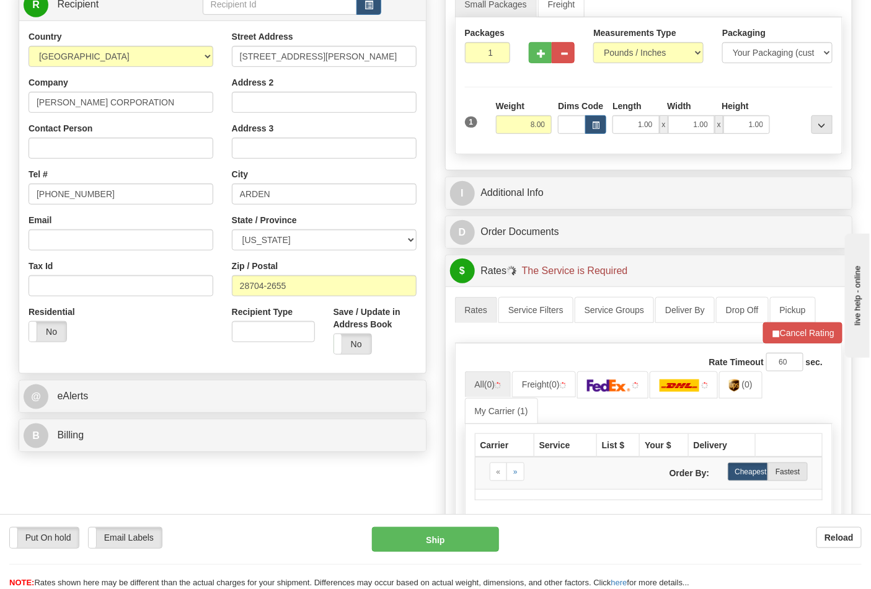
click at [151, 423] on div "B Billing" at bounding box center [222, 436] width 407 height 32
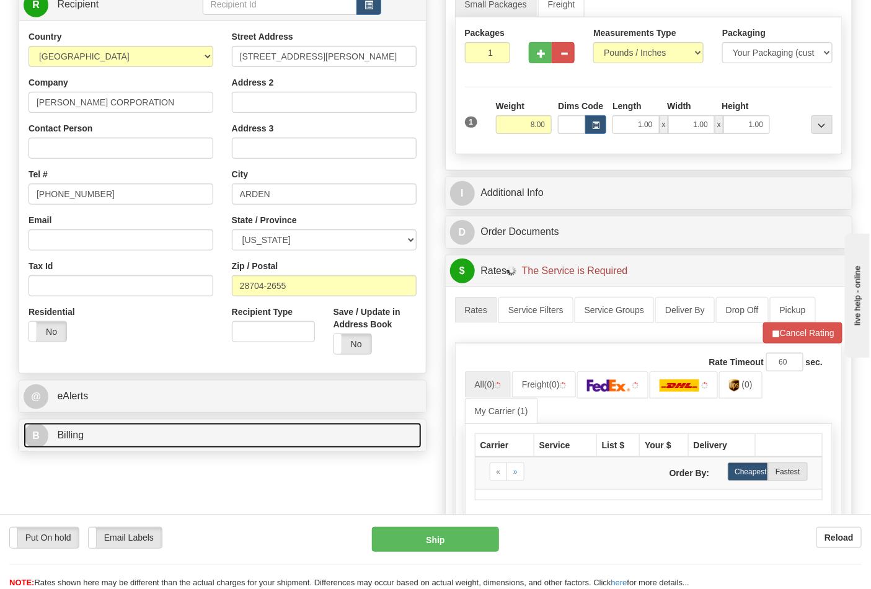
click at [152, 425] on link "B Billing" at bounding box center [223, 435] width 398 height 25
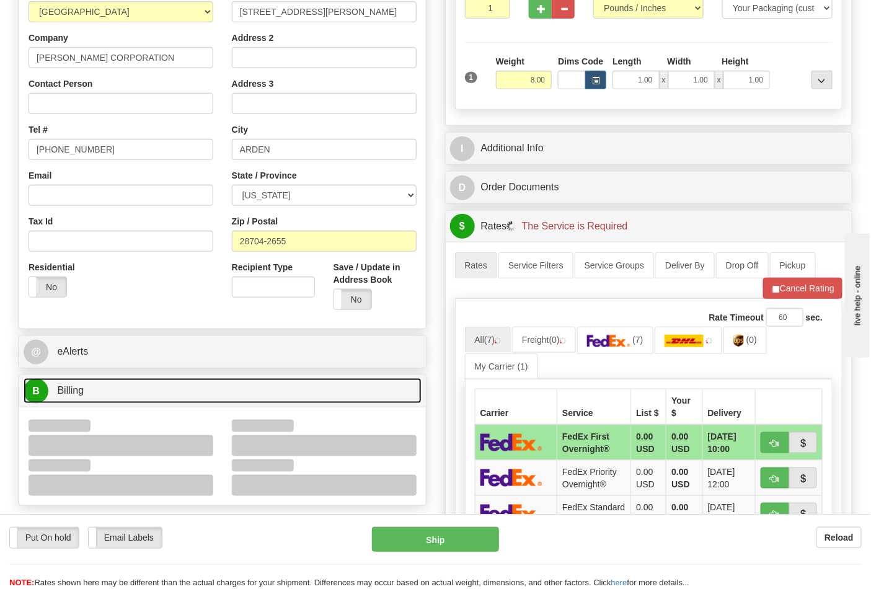
scroll to position [275, 0]
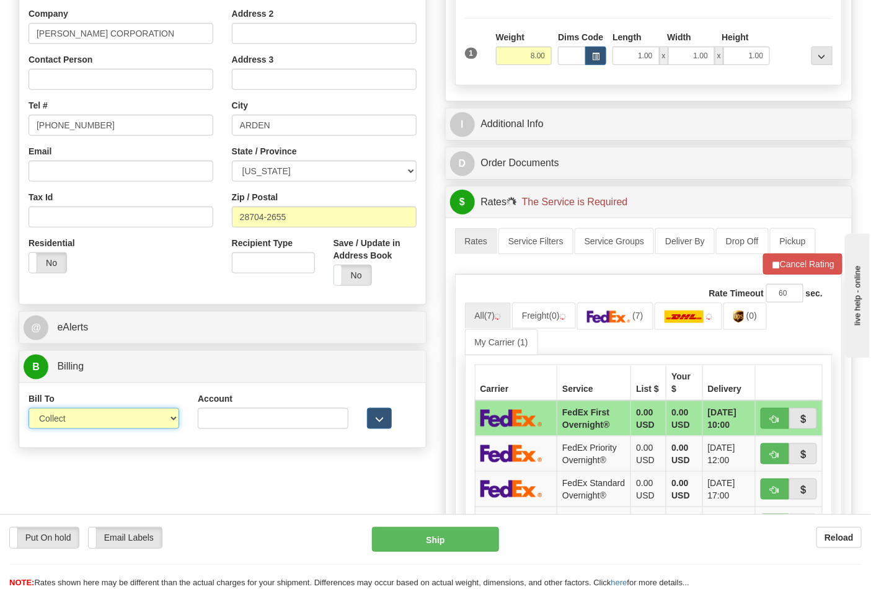
click at [81, 423] on select "Sender Recipient Third Party Collect" at bounding box center [104, 418] width 151 height 21
select select "2"
click at [29, 409] on select "Sender Recipient Third Party Collect" at bounding box center [104, 418] width 151 height 21
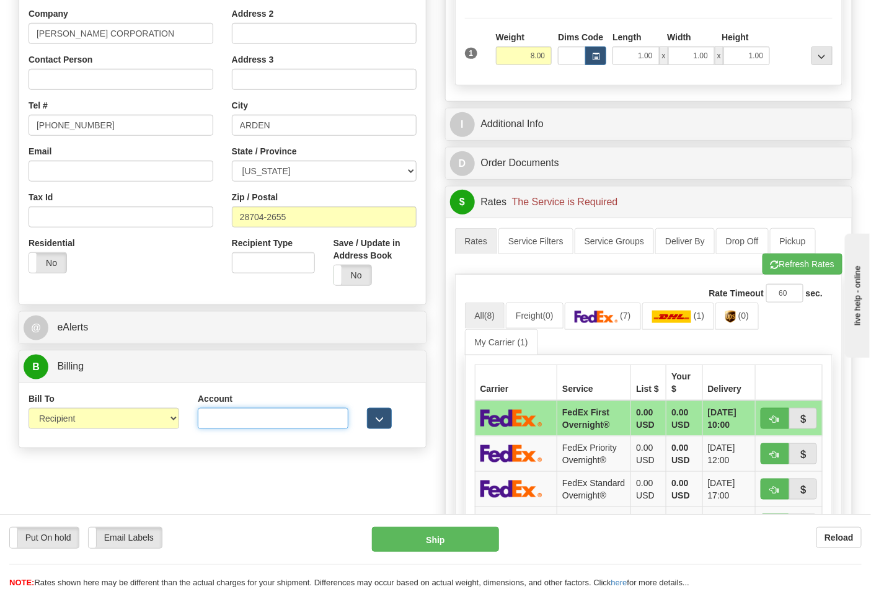
click at [227, 420] on input "Account" at bounding box center [273, 418] width 151 height 21
paste input "103014760"
type input "103014760"
click at [596, 329] on link "(7)" at bounding box center [603, 315] width 76 height 27
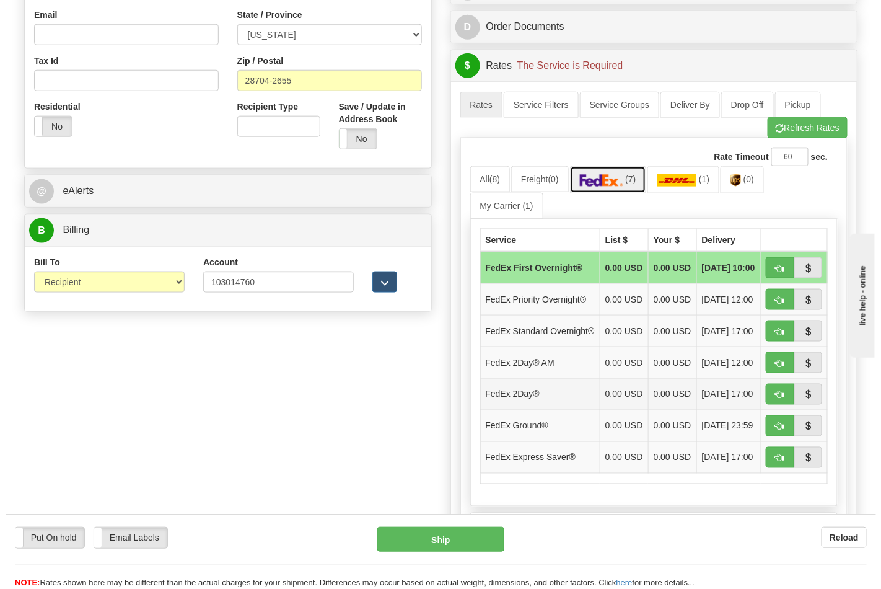
scroll to position [413, 0]
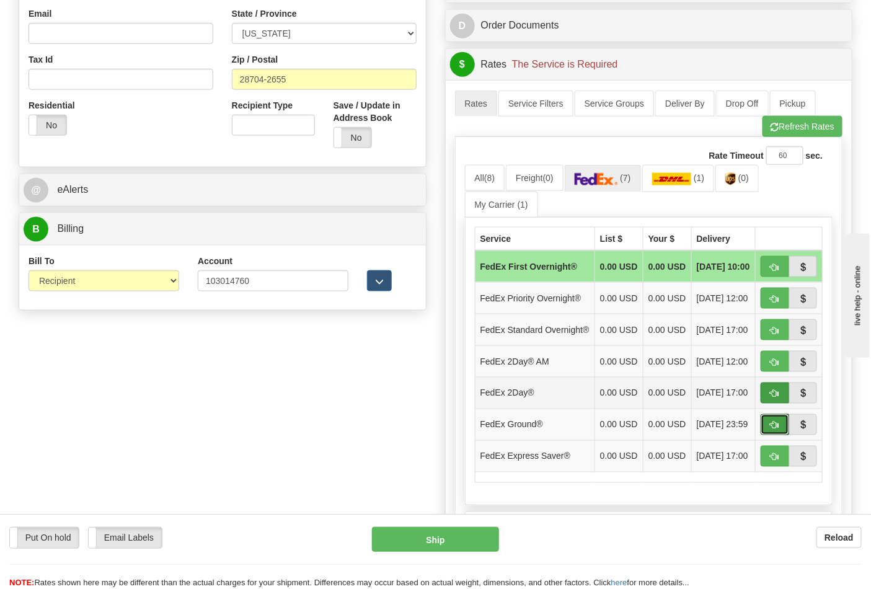
click at [767, 435] on button "button" at bounding box center [775, 424] width 29 height 21
type input "92"
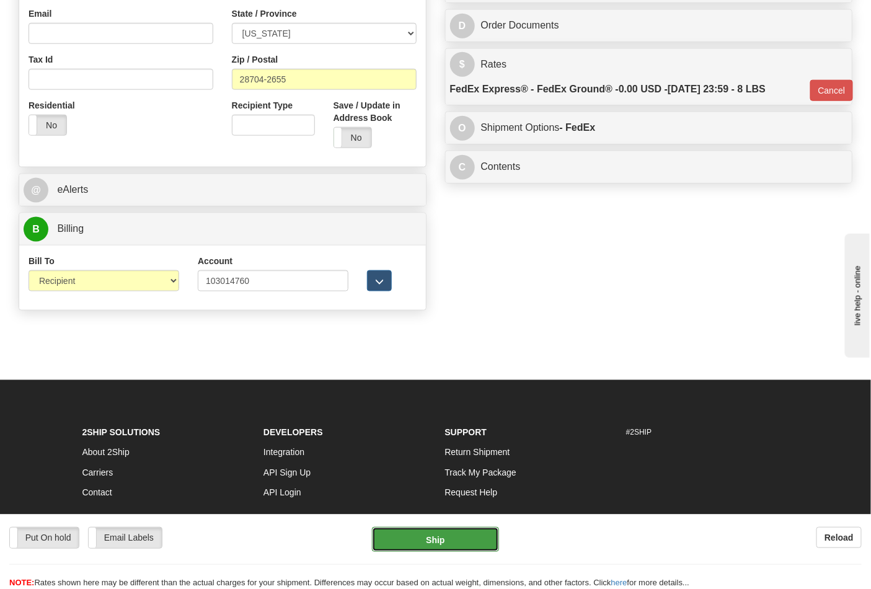
click at [457, 531] on button "Ship" at bounding box center [435, 539] width 126 height 25
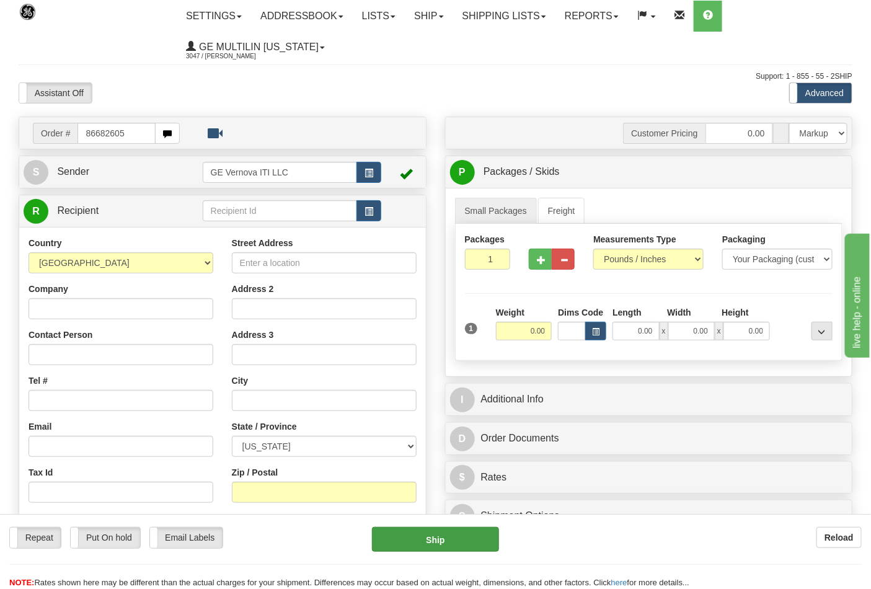
type input "86682605"
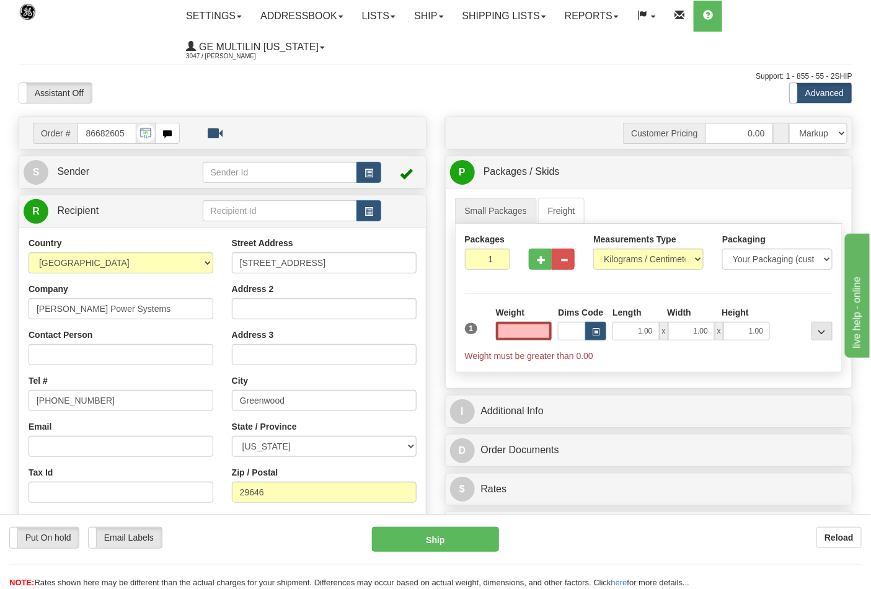
type input "0.00"
click at [633, 247] on div "Measurements Type Pounds / Inches Kilograms / Centimeters" at bounding box center [648, 251] width 110 height 37
click at [635, 271] on div "Measurements Type Pounds / Inches Kilograms / Centimeters" at bounding box center [648, 256] width 129 height 46
click at [623, 267] on select "Pounds / Inches Kilograms / Centimeters" at bounding box center [648, 259] width 110 height 21
select select "0"
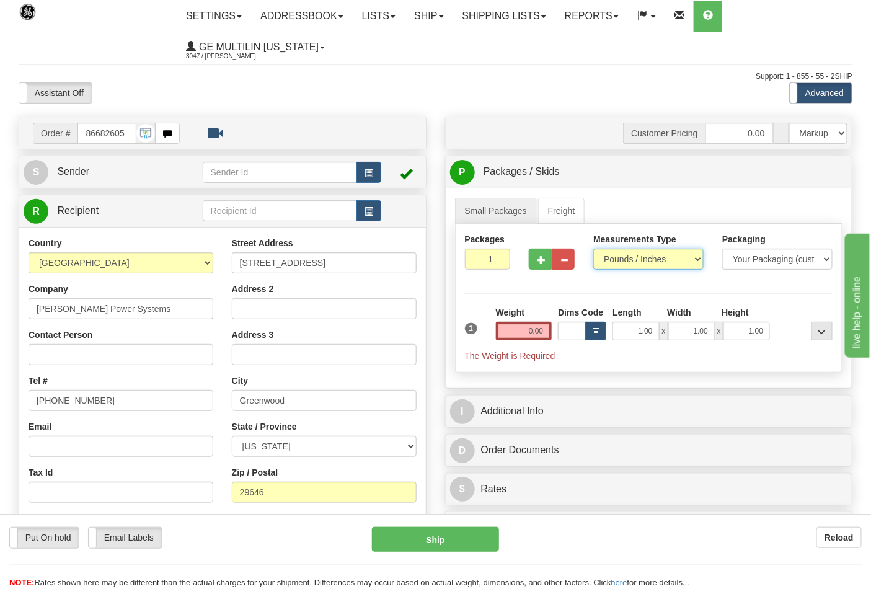
click at [593, 249] on select "Pounds / Inches Kilograms / Centimeters" at bounding box center [648, 259] width 110 height 21
click at [548, 336] on input "0.00" at bounding box center [524, 331] width 56 height 19
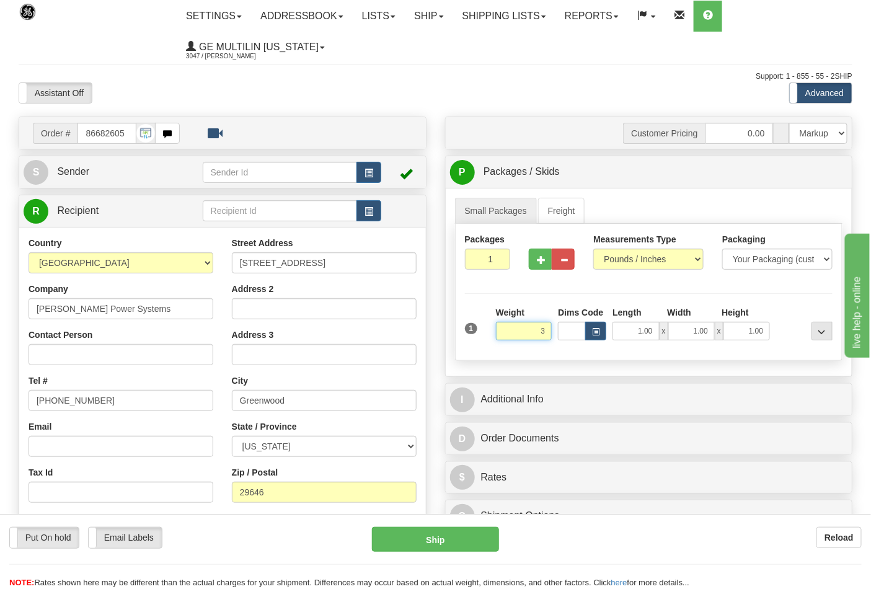
click button "Delete" at bounding box center [0, 0] width 0 height 0
type input "3.00"
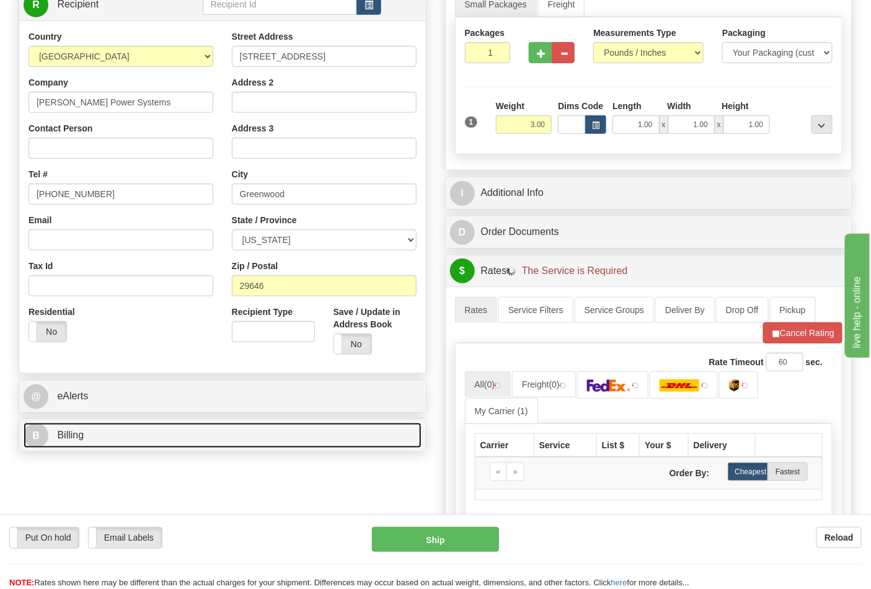
click at [126, 441] on link "B Billing" at bounding box center [223, 435] width 398 height 25
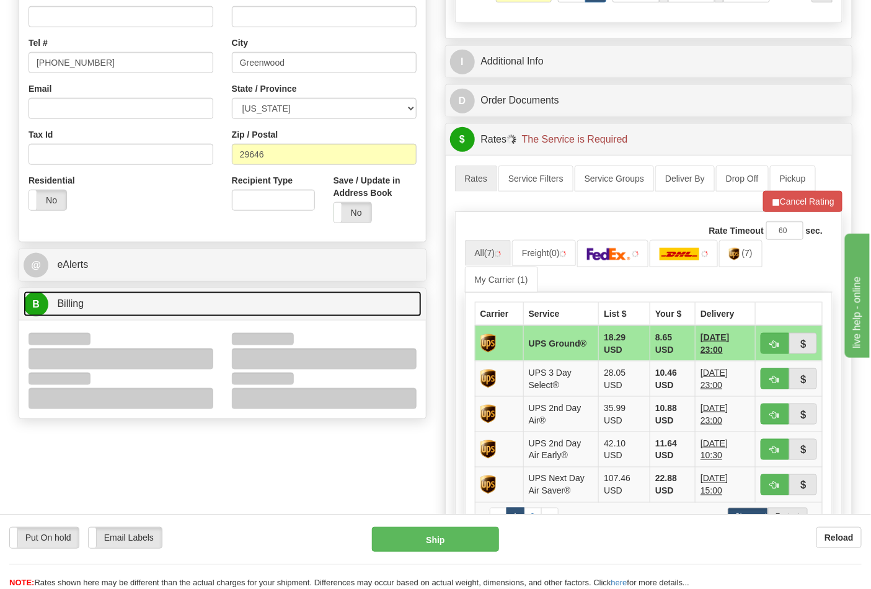
scroll to position [344, 0]
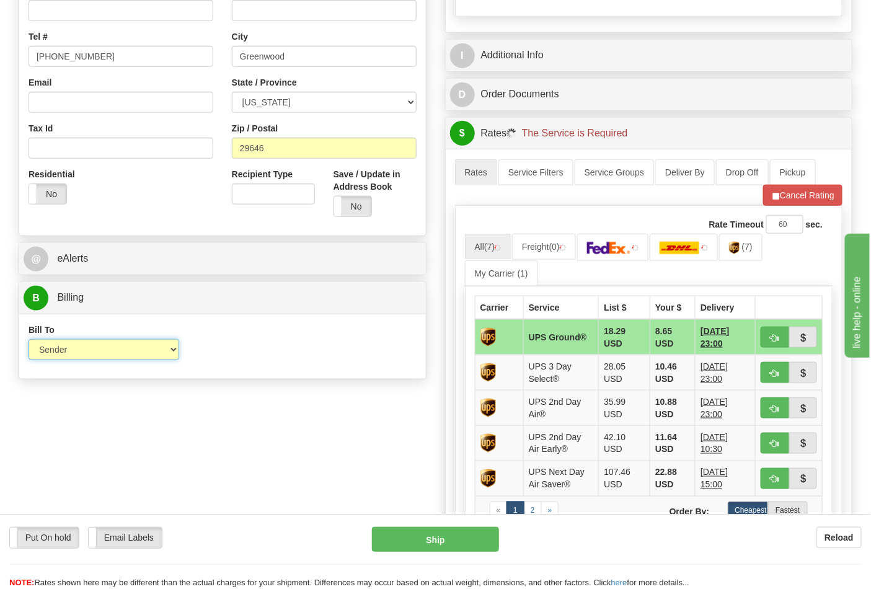
click at [77, 355] on select "Sender Recipient Third Party Collect" at bounding box center [104, 349] width 151 height 21
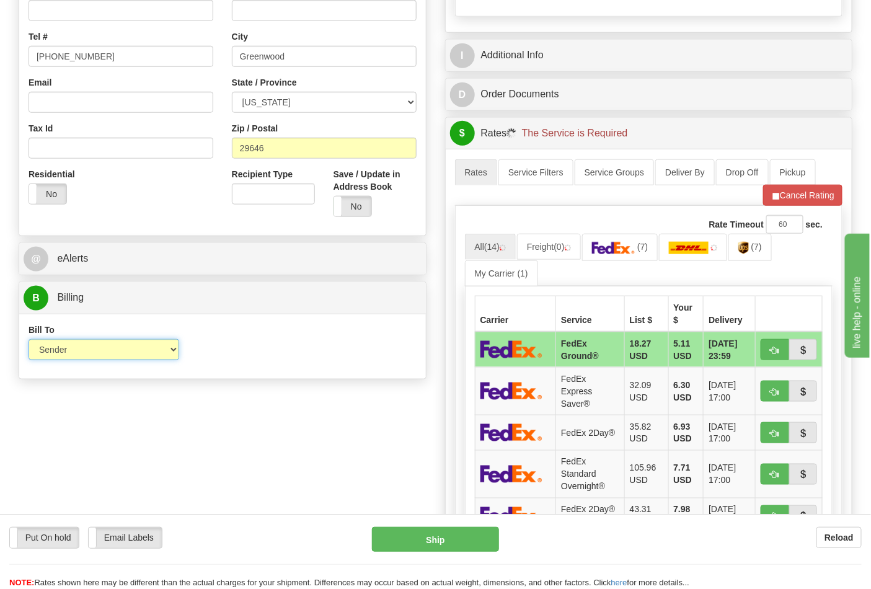
select select "2"
click at [29, 340] on select "Sender Recipient Third Party Collect" at bounding box center [104, 349] width 151 height 21
click at [279, 355] on input "Account" at bounding box center [273, 349] width 151 height 21
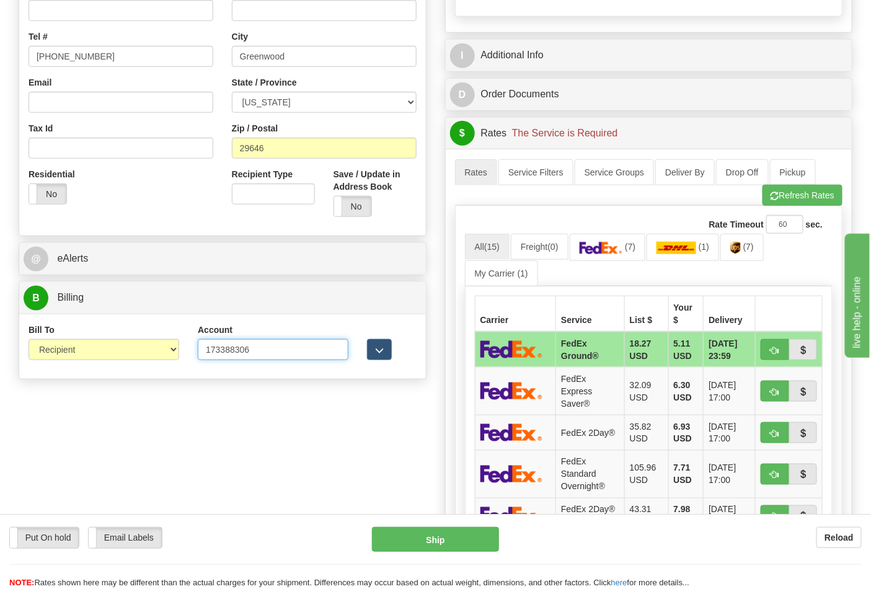
type input "173388306"
click button "Delete" at bounding box center [0, 0] width 0 height 0
click at [609, 245] on img at bounding box center [601, 248] width 43 height 12
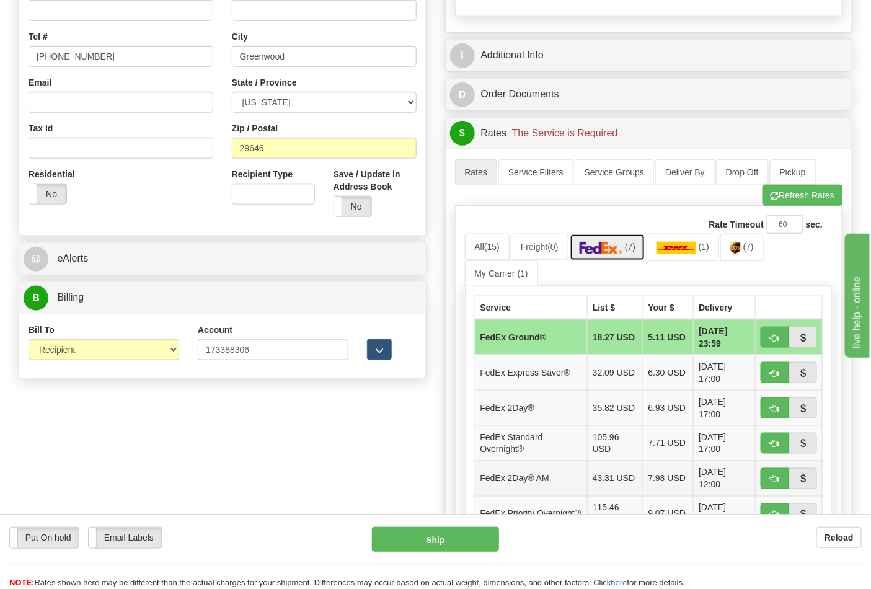
scroll to position [550, 0]
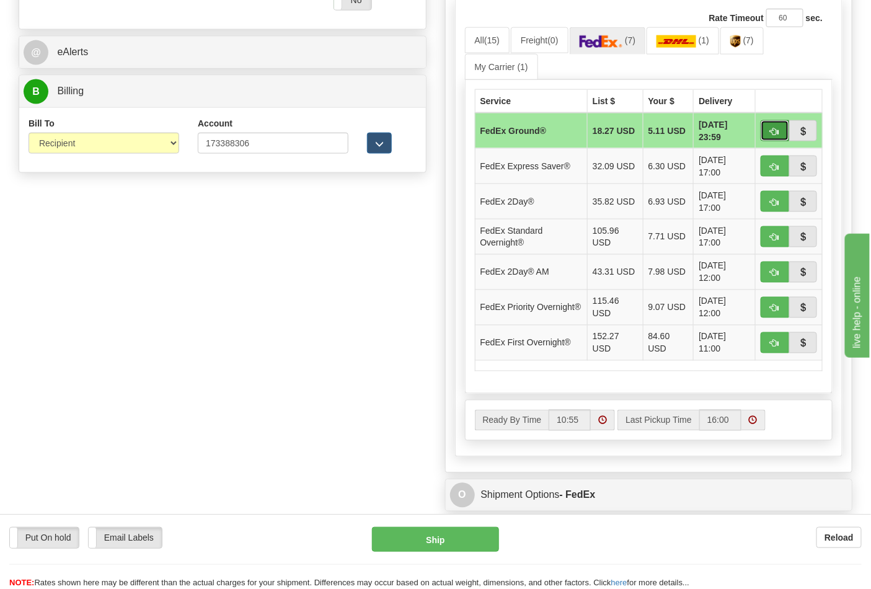
drag, startPoint x: 778, startPoint y: 126, endPoint x: 760, endPoint y: 139, distance: 23.1
click at [778, 126] on button "button" at bounding box center [775, 130] width 29 height 21
type input "92"
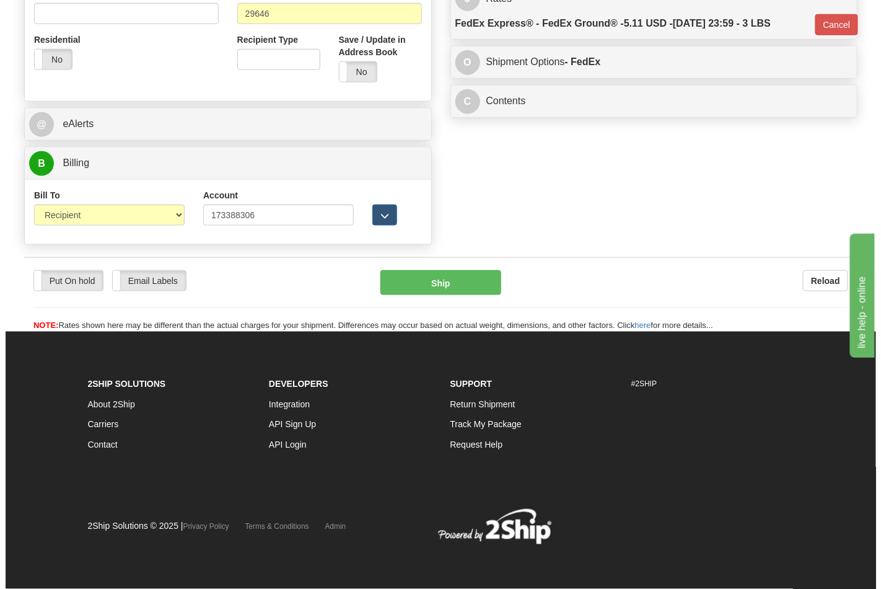
scroll to position [480, 0]
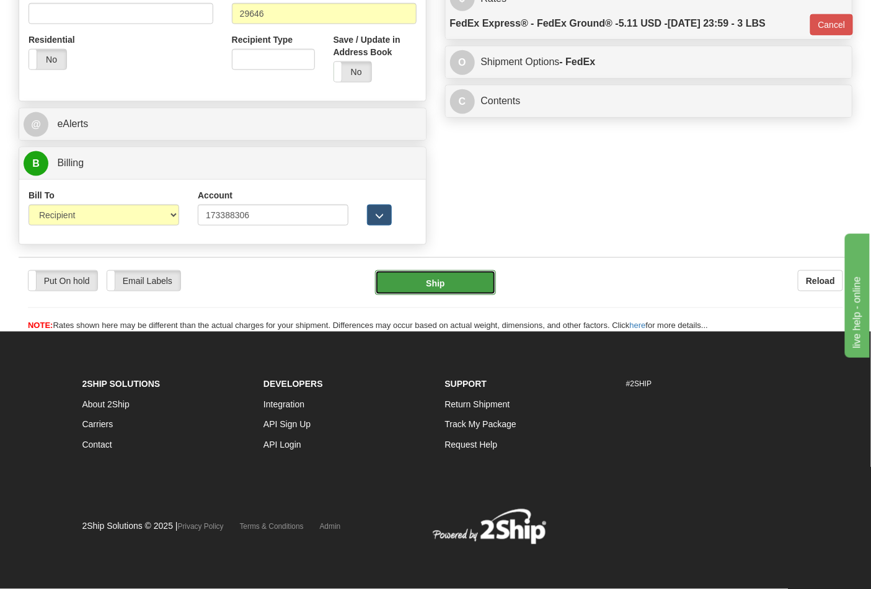
click at [456, 274] on button "Ship" at bounding box center [435, 282] width 120 height 25
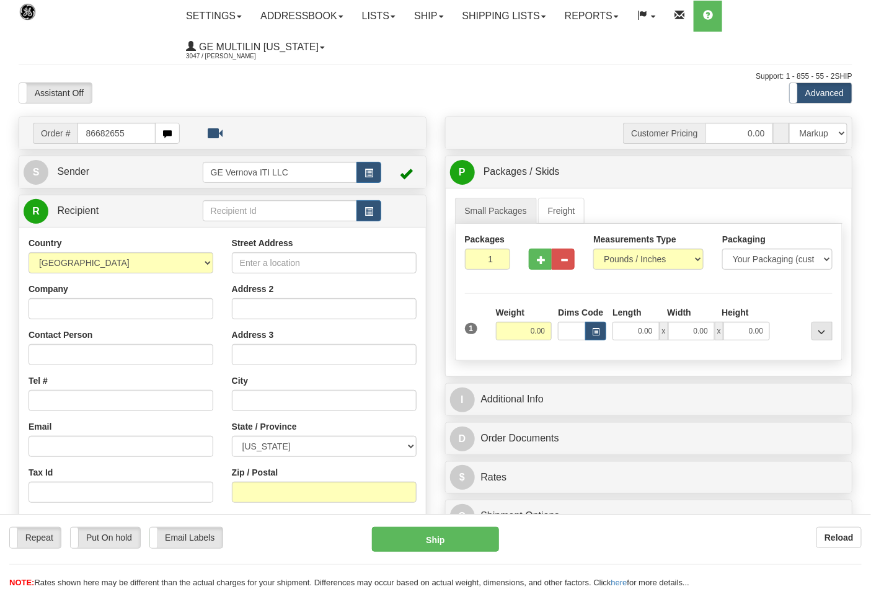
type input "86682655"
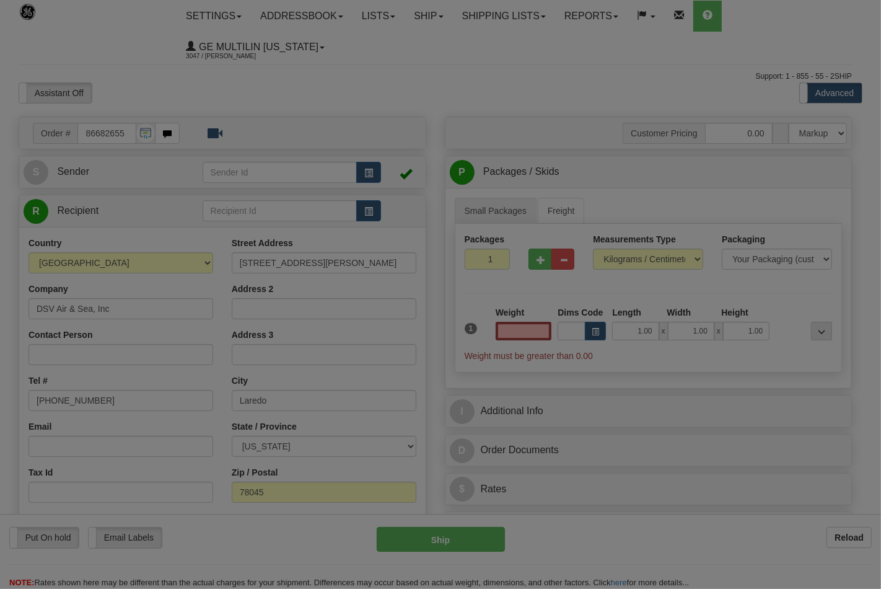
click button "Delete" at bounding box center [0, 0] width 0 height 0
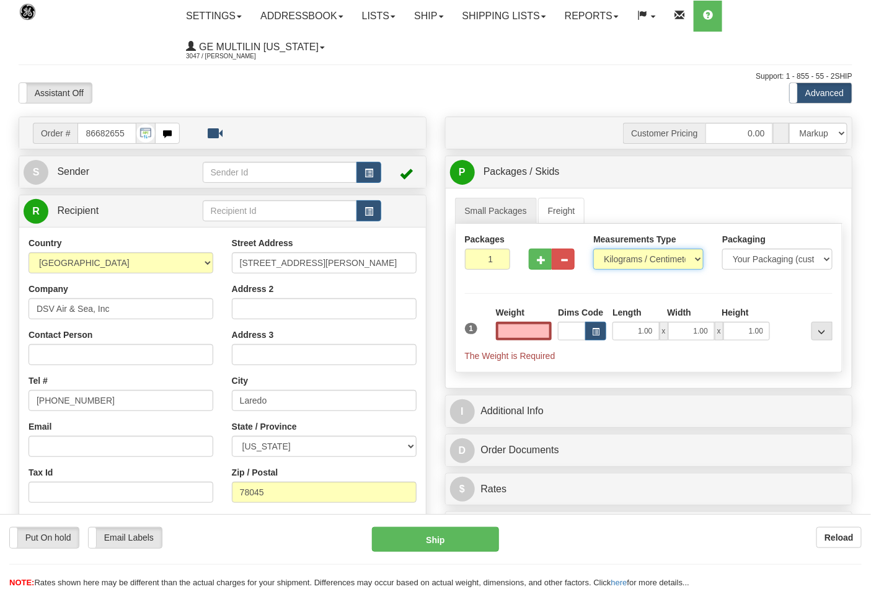
type input "0.00"
click at [611, 261] on select "Pounds / Inches Kilograms / Centimeters" at bounding box center [648, 259] width 110 height 21
select select "0"
click at [593, 249] on select "Pounds / Inches Kilograms / Centimeters" at bounding box center [648, 259] width 110 height 21
click at [542, 335] on input "0.00" at bounding box center [524, 331] width 56 height 19
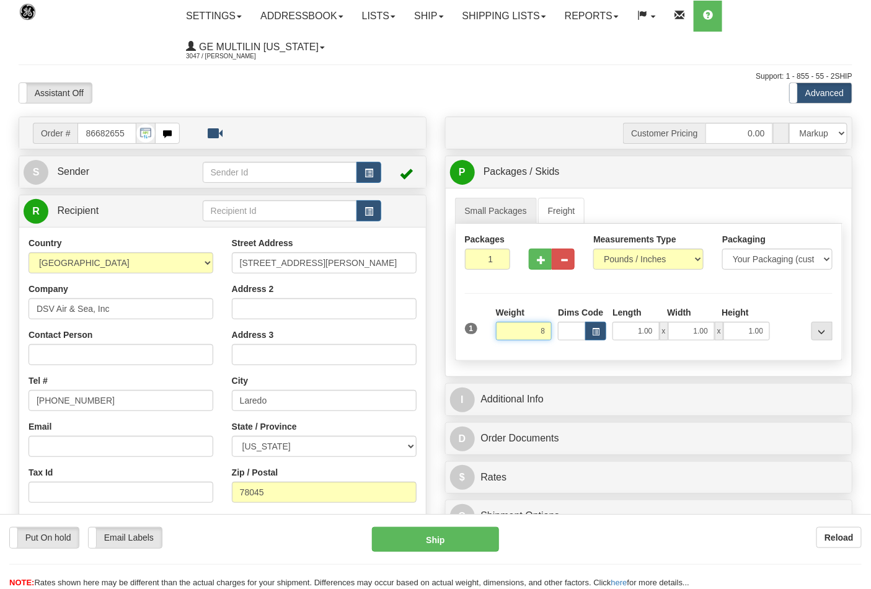
click button "Delete" at bounding box center [0, 0] width 0 height 0
type input "8.00"
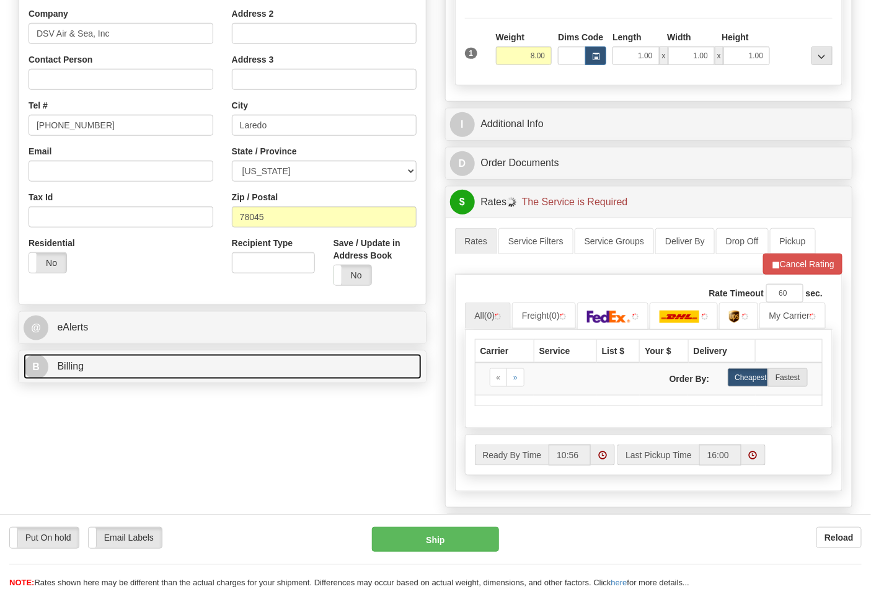
click at [184, 363] on link "B Billing" at bounding box center [223, 366] width 398 height 25
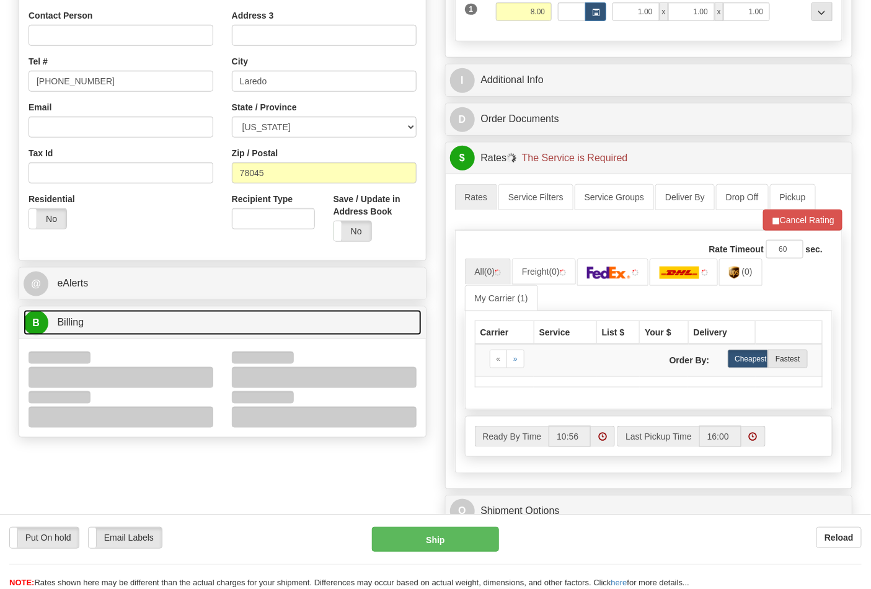
scroll to position [344, 0]
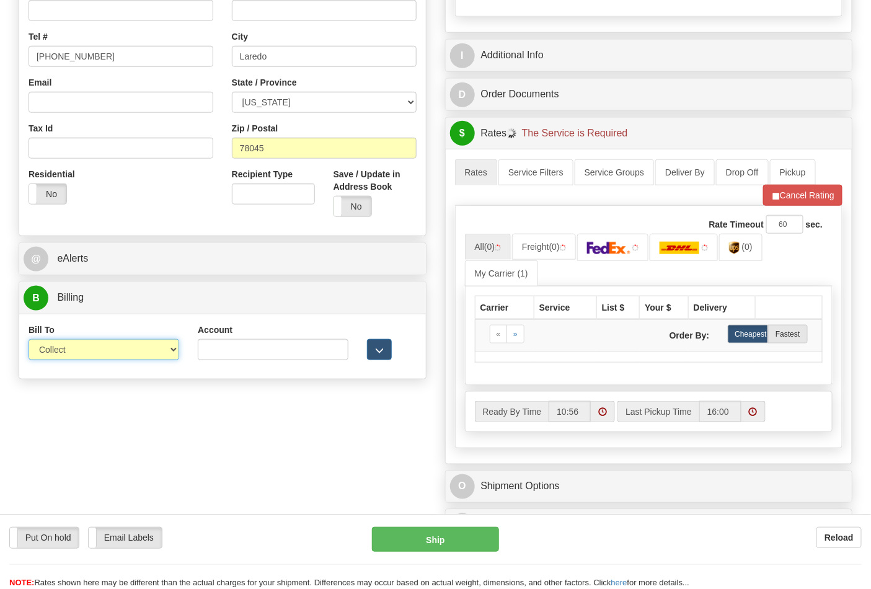
click at [107, 356] on select "Sender Recipient Third Party Collect" at bounding box center [104, 349] width 151 height 21
click at [29, 340] on select "Sender Recipient Third Party Collect" at bounding box center [104, 349] width 151 height 21
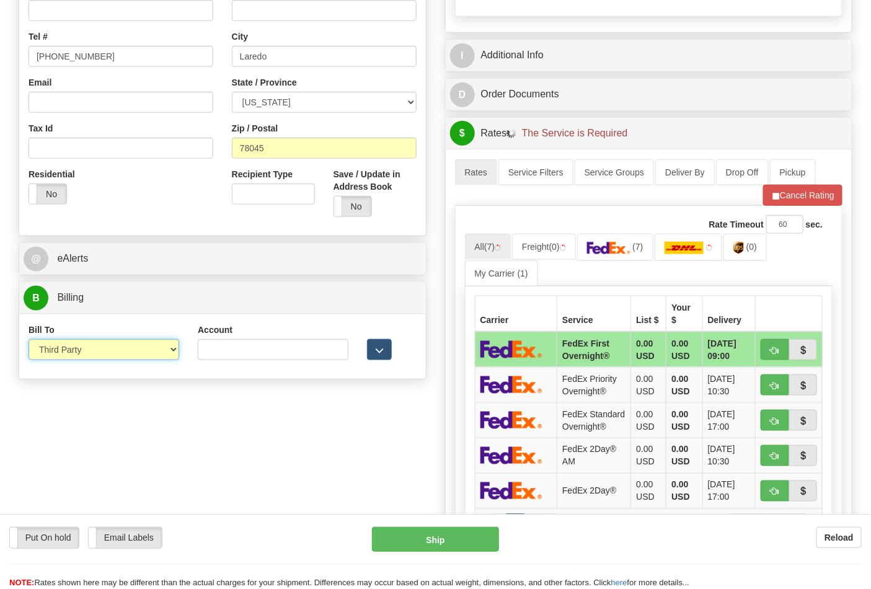
click at [94, 349] on select "Sender Recipient Third Party Collect" at bounding box center [104, 349] width 151 height 21
select select "2"
click at [29, 340] on select "Sender Recipient Third Party Collect" at bounding box center [104, 349] width 151 height 21
click at [228, 353] on input "Account" at bounding box center [273, 349] width 151 height 21
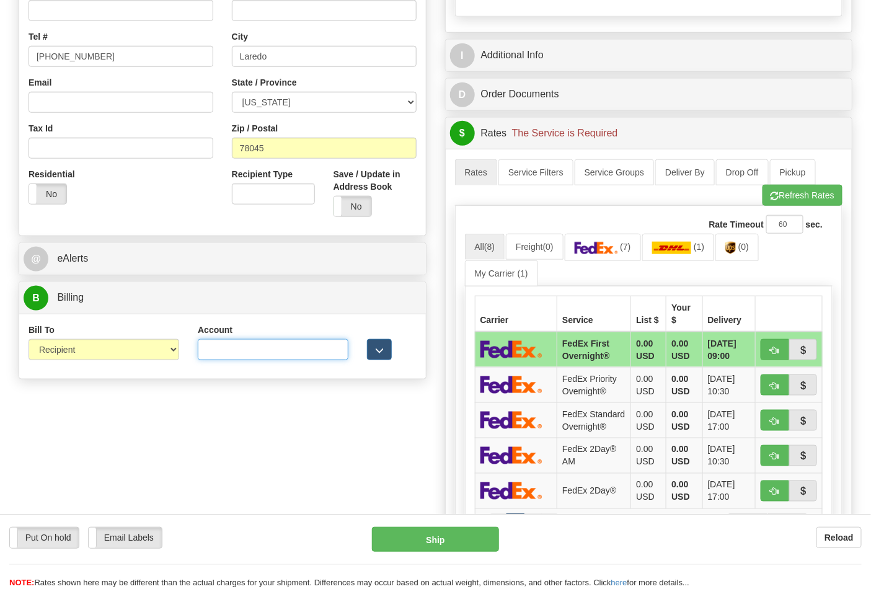
paste input "587102"
type input "587102"
click at [764, 203] on button "Refresh Rates" at bounding box center [802, 195] width 80 height 21
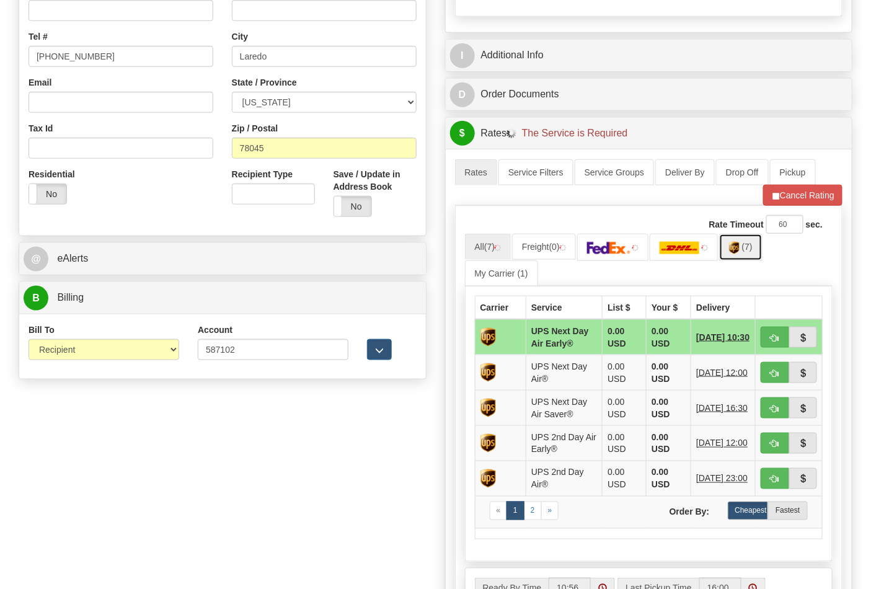
click at [751, 255] on link "(7)" at bounding box center [740, 247] width 43 height 27
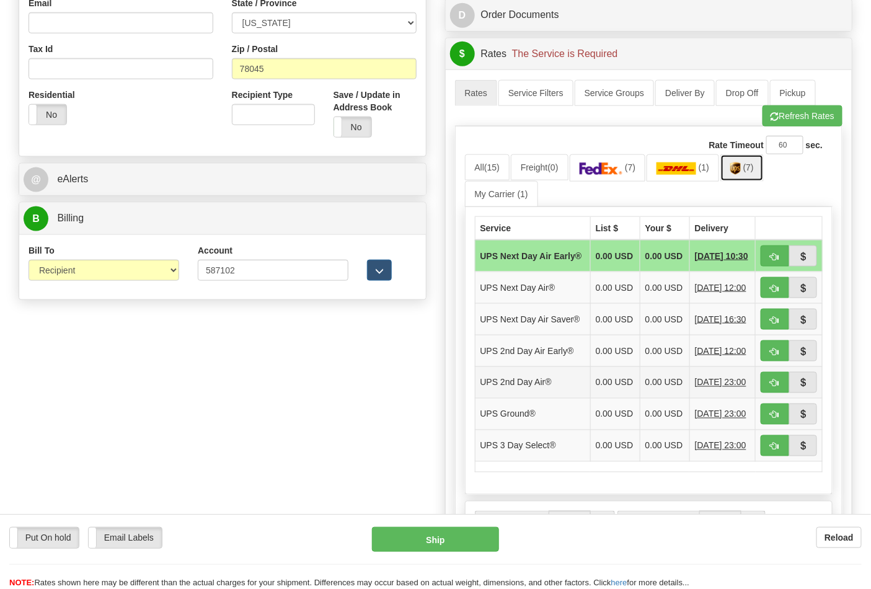
scroll to position [550, 0]
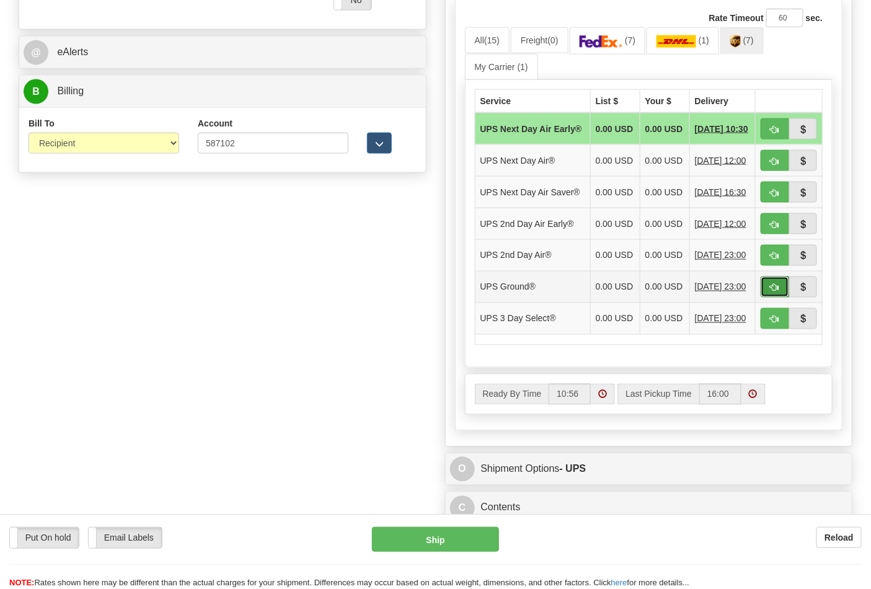
click at [772, 292] on span "button" at bounding box center [774, 288] width 9 height 8
type input "03"
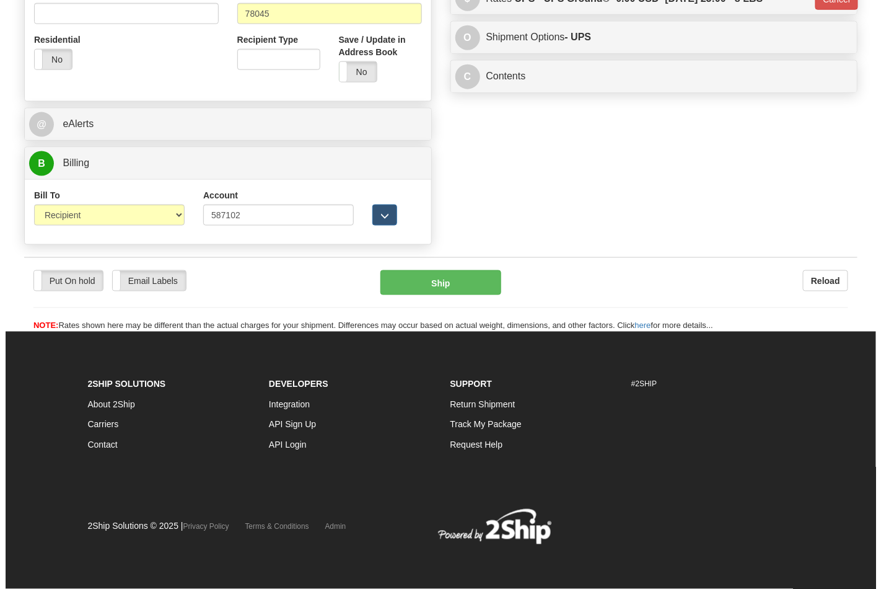
scroll to position [480, 0]
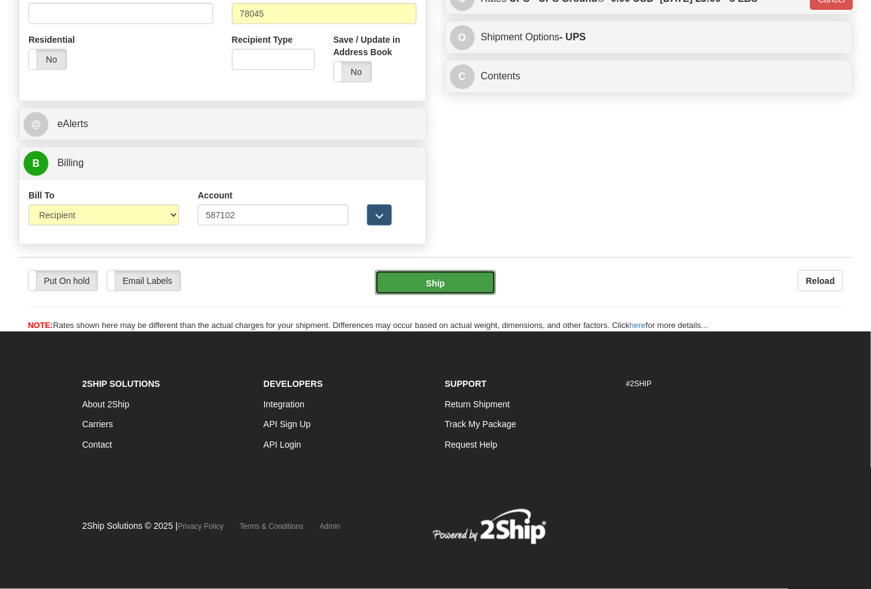
click at [448, 271] on button "Ship" at bounding box center [435, 282] width 120 height 25
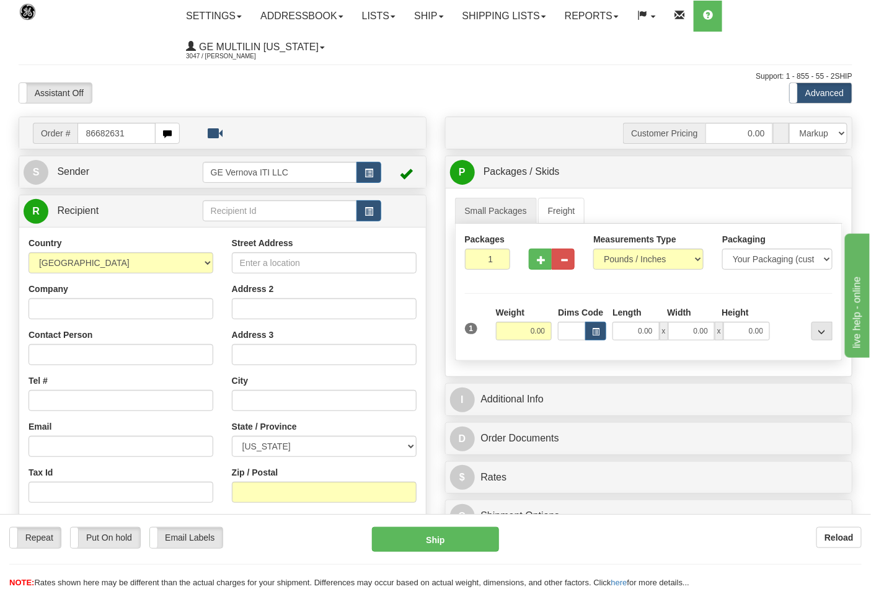
type input "86682631"
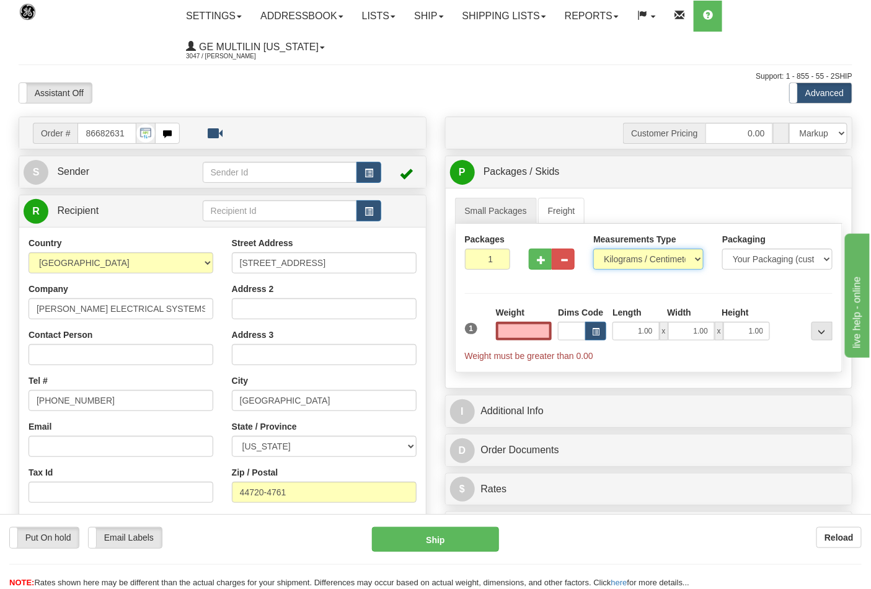
type input "0.00"
click at [633, 257] on select "Pounds / Inches Kilograms / Centimeters" at bounding box center [648, 259] width 110 height 21
select select "0"
click at [593, 249] on select "Pounds / Inches Kilograms / Centimeters" at bounding box center [648, 259] width 110 height 21
click at [546, 329] on input "0.00" at bounding box center [524, 331] width 56 height 19
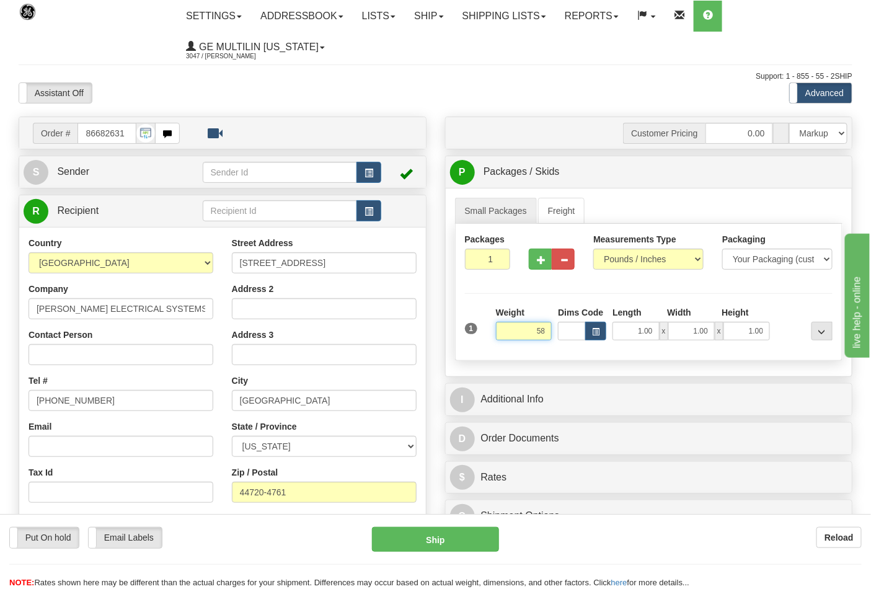
click button "Delete" at bounding box center [0, 0] width 0 height 0
type input "58.00"
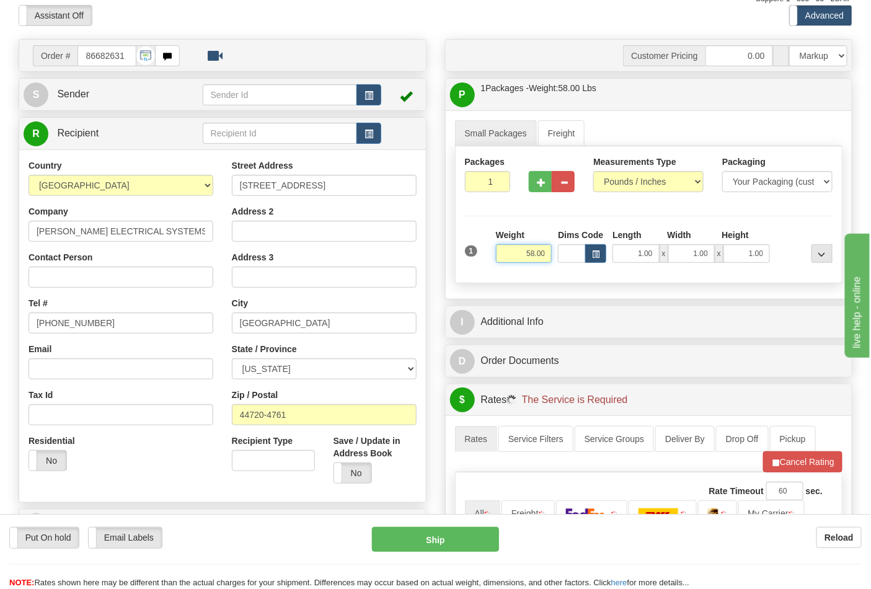
scroll to position [206, 0]
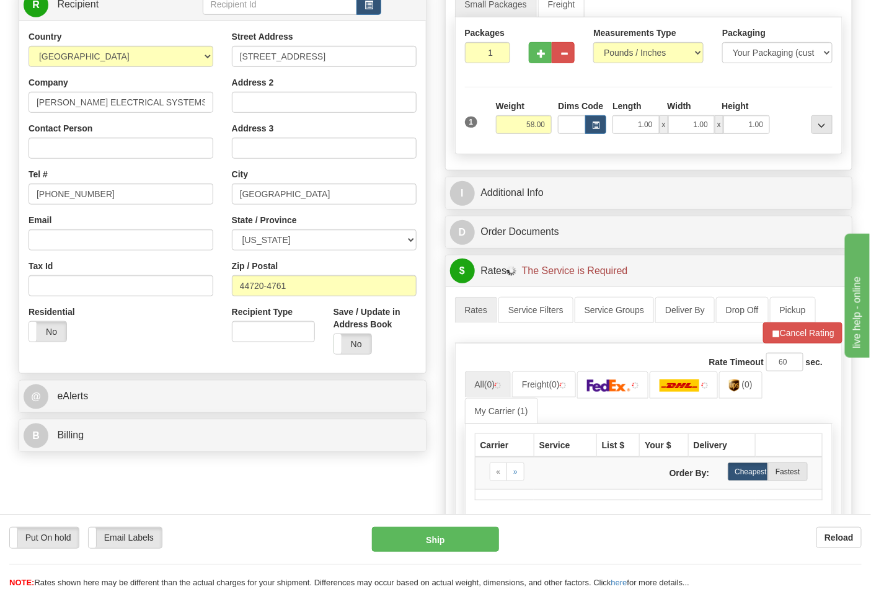
click at [108, 449] on div "B Billing" at bounding box center [222, 436] width 407 height 32
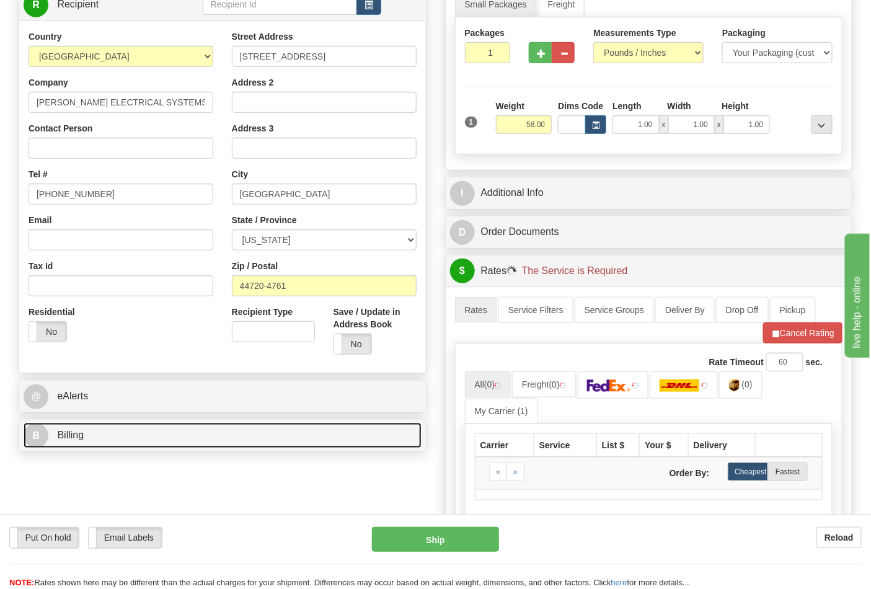
click at [108, 447] on link "B Billing" at bounding box center [223, 435] width 398 height 25
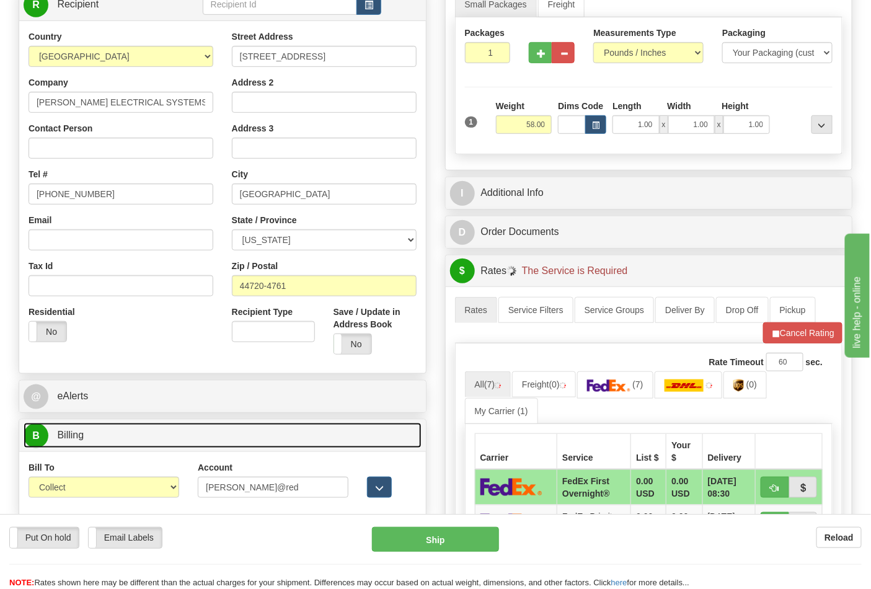
scroll to position [275, 0]
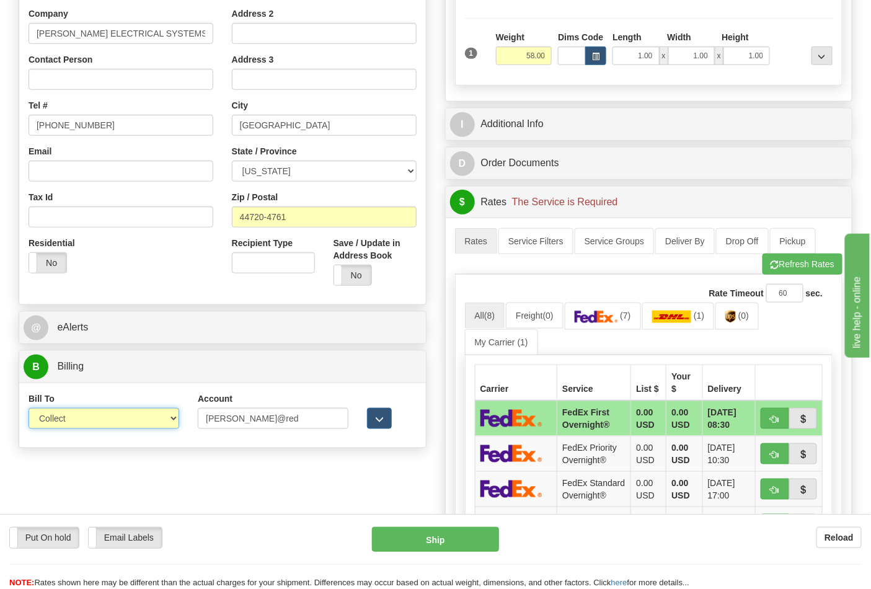
drag, startPoint x: 93, startPoint y: 415, endPoint x: 90, endPoint y: 441, distance: 25.6
click at [93, 415] on select "Sender Recipient Third Party Collect" at bounding box center [104, 418] width 151 height 21
click at [86, 428] on select "Sender Recipient Third Party Collect" at bounding box center [104, 418] width 151 height 21
select select "2"
click at [29, 409] on select "Sender Recipient Third Party Collect" at bounding box center [104, 418] width 151 height 21
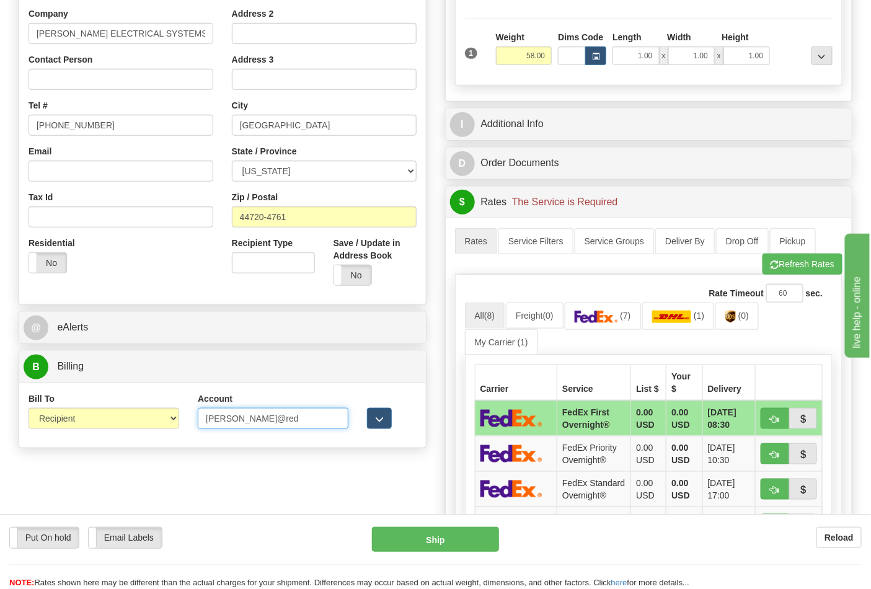
drag, startPoint x: 206, startPoint y: 412, endPoint x: 172, endPoint y: 412, distance: 34.1
click at [172, 412] on div "Bill To Sender Recipient Third Party Collect Account powell@red 3rd Party Accou…" at bounding box center [222, 415] width 407 height 46
paste input "661159723"
type input "661159723"
click at [612, 315] on img at bounding box center [596, 317] width 43 height 12
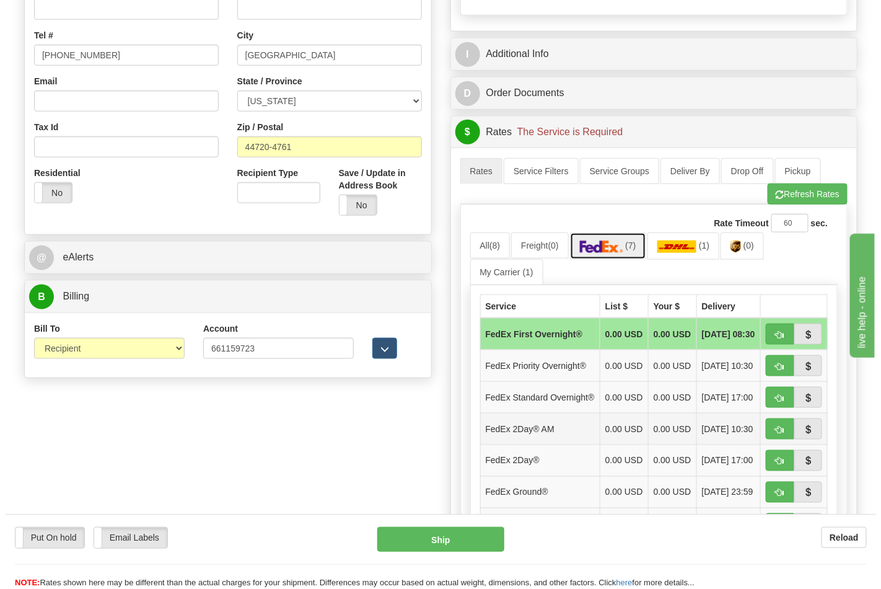
scroll to position [413, 0]
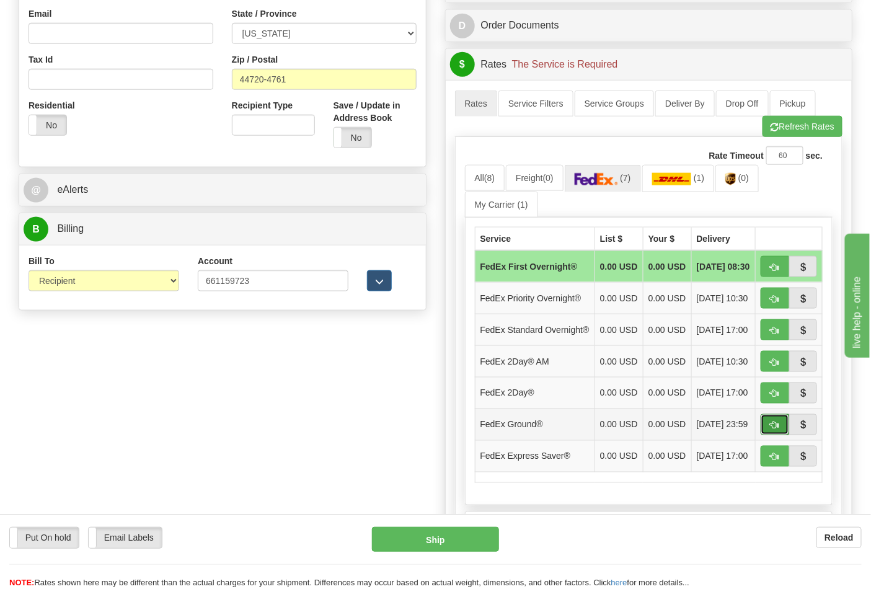
click at [773, 430] on span "button" at bounding box center [774, 425] width 9 height 8
type input "92"
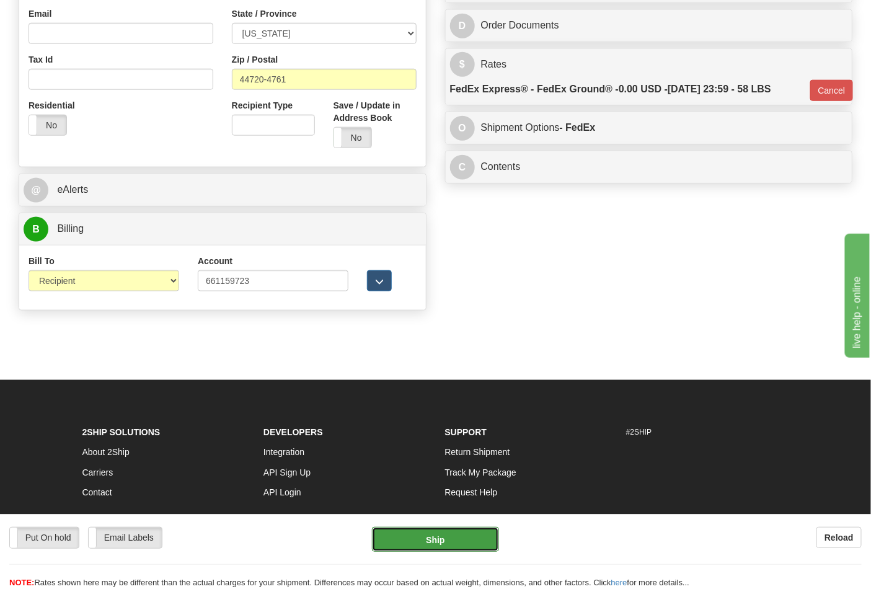
click at [433, 532] on button "Ship" at bounding box center [435, 539] width 126 height 25
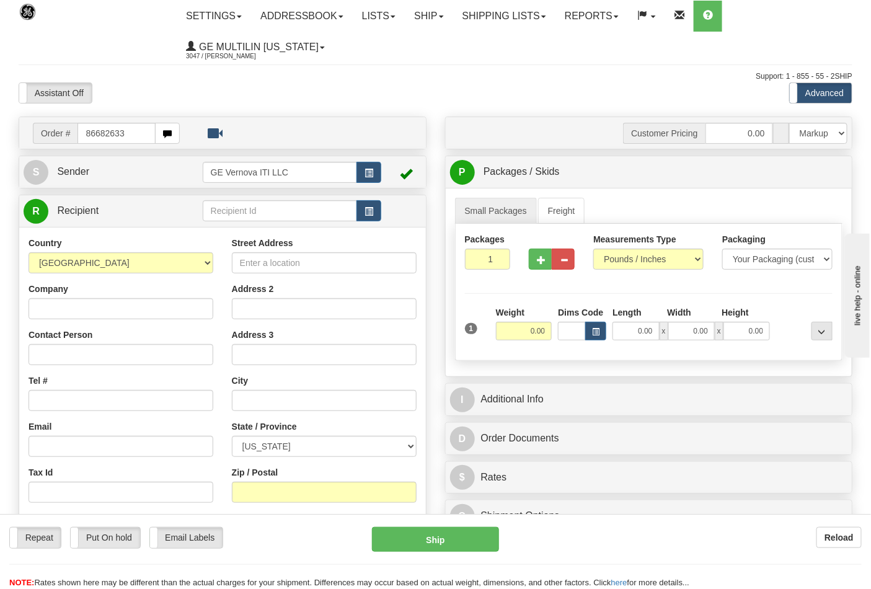
type input "86682633"
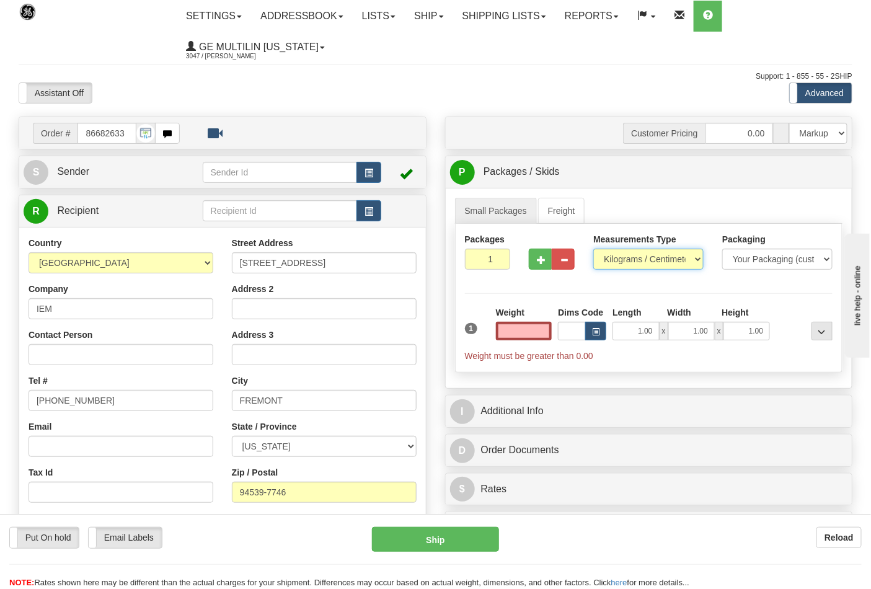
type input "0.00"
drag, startPoint x: 632, startPoint y: 257, endPoint x: 625, endPoint y: 270, distance: 14.5
click at [632, 257] on select "Pounds / Inches Kilograms / Centimeters" at bounding box center [648, 259] width 110 height 21
select select "0"
click at [593, 249] on select "Pounds / Inches Kilograms / Centimeters" at bounding box center [648, 259] width 110 height 21
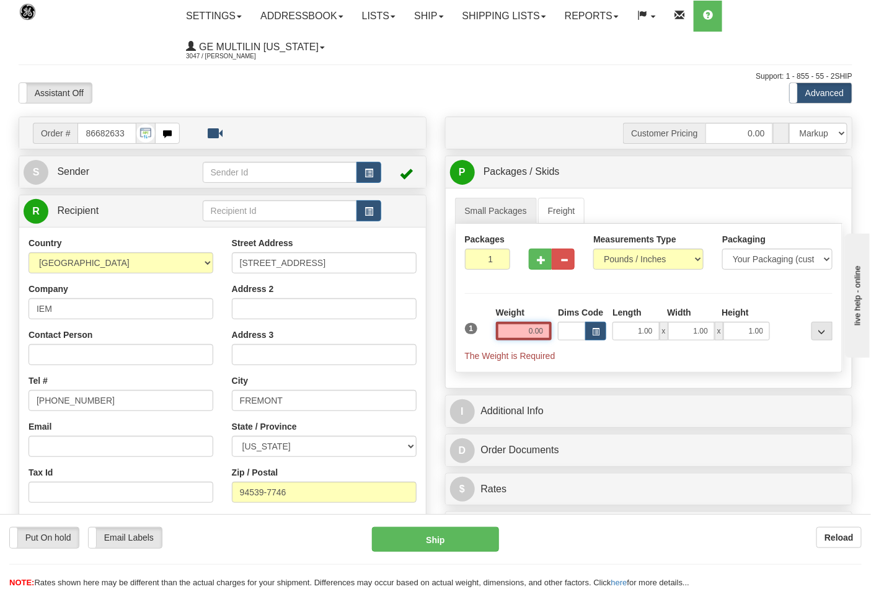
click at [547, 329] on input "0.00" at bounding box center [524, 331] width 56 height 19
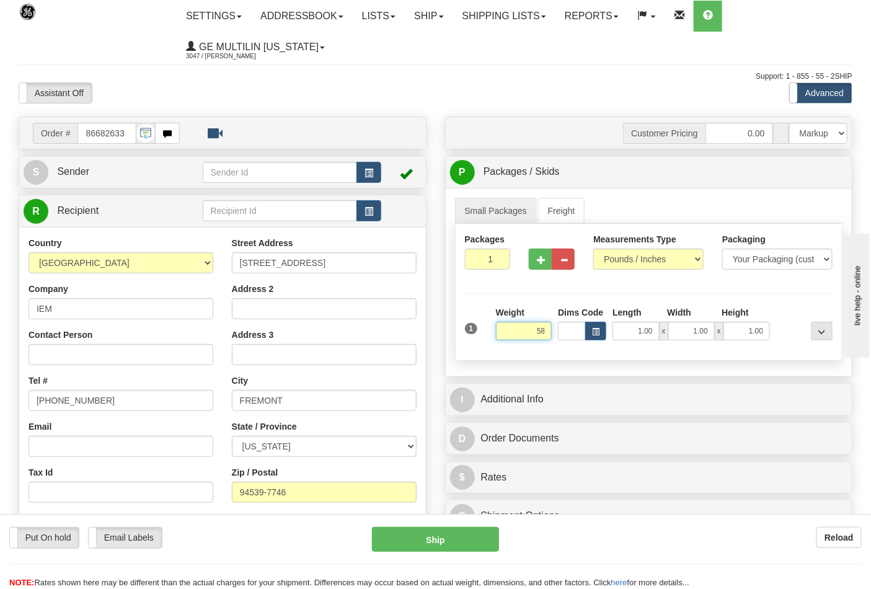
click button "Delete" at bounding box center [0, 0] width 0 height 0
type input "58.00"
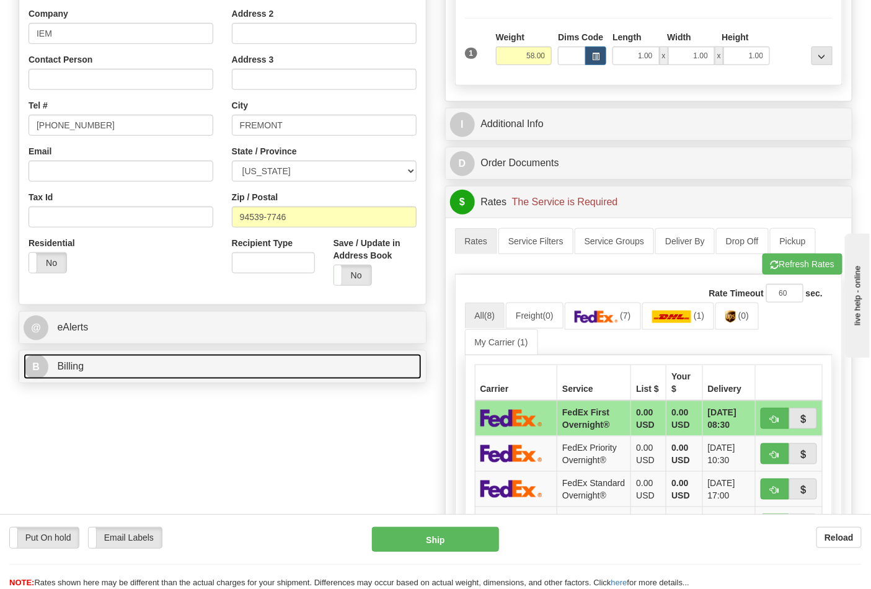
click at [121, 376] on link "B Billing" at bounding box center [223, 366] width 398 height 25
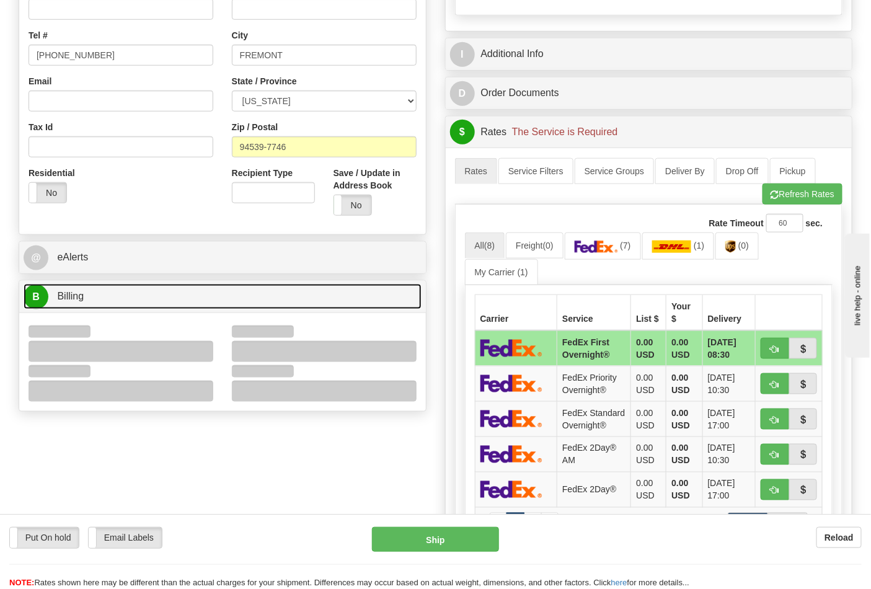
scroll to position [413, 0]
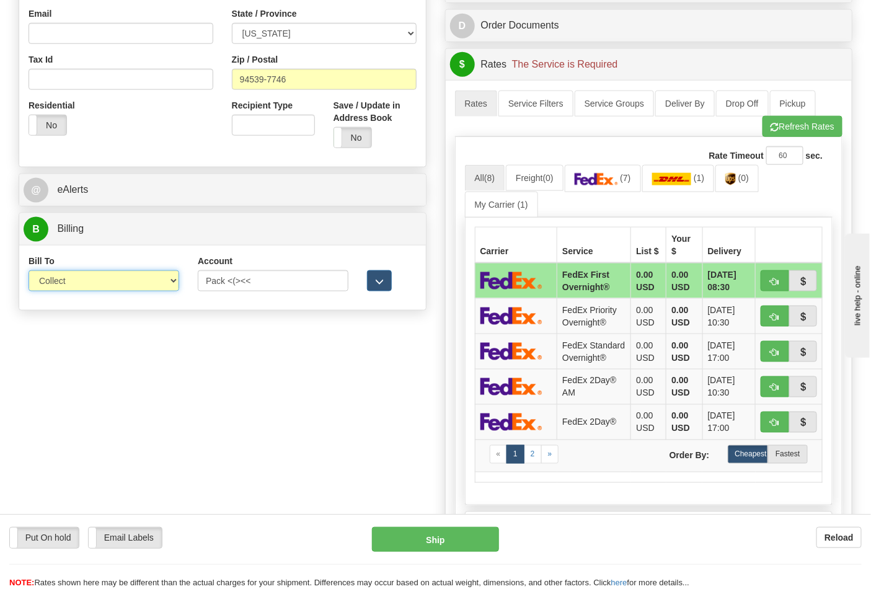
click at [70, 286] on select "Sender Recipient Third Party Collect" at bounding box center [104, 280] width 151 height 21
select select "2"
click at [29, 271] on select "Sender Recipient Third Party Collect" at bounding box center [104, 280] width 151 height 21
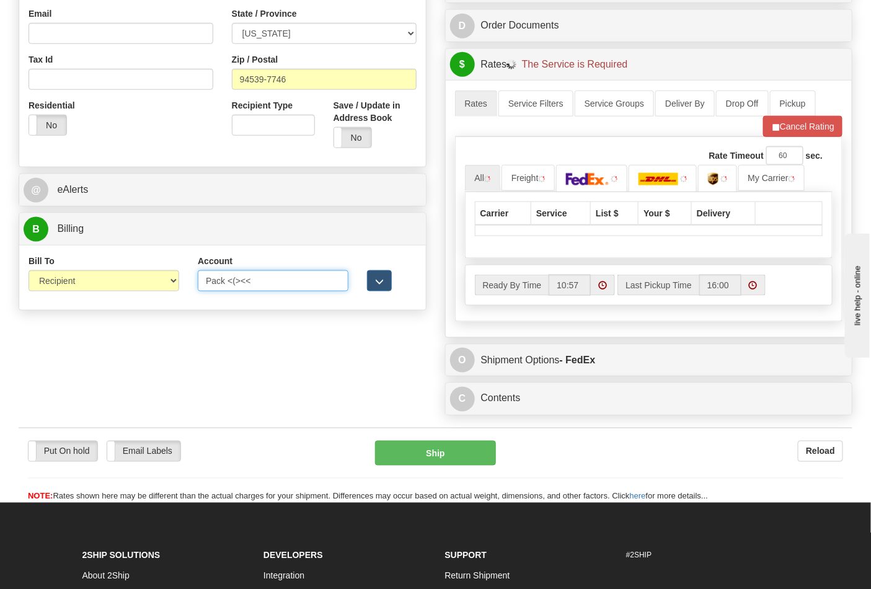
drag, startPoint x: 252, startPoint y: 283, endPoint x: 149, endPoint y: 268, distance: 104.0
click at [149, 268] on div "Bill To Sender Recipient Third Party Collect Account Pack <(><< 3rd Party Accou…" at bounding box center [222, 278] width 407 height 46
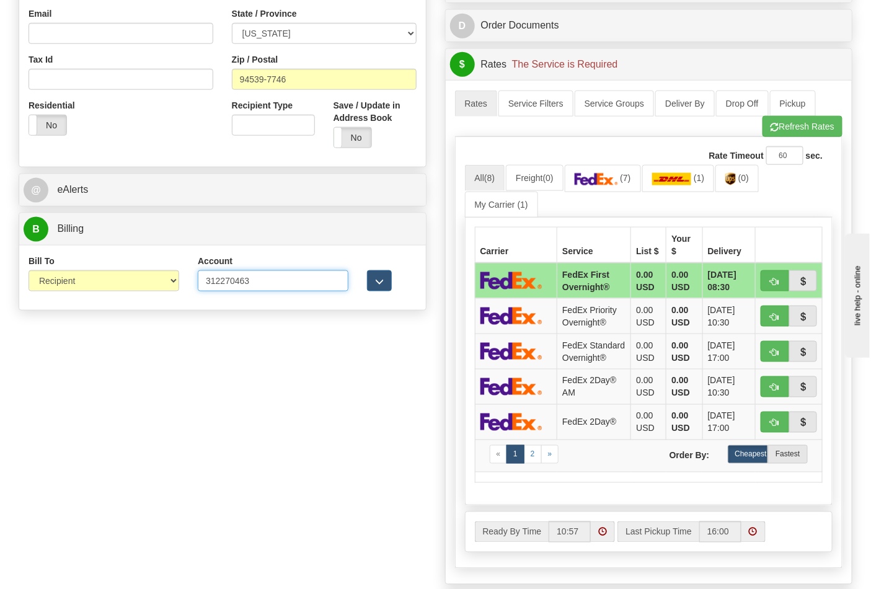
type input "312270463"
click button "Delete" at bounding box center [0, 0] width 0 height 0
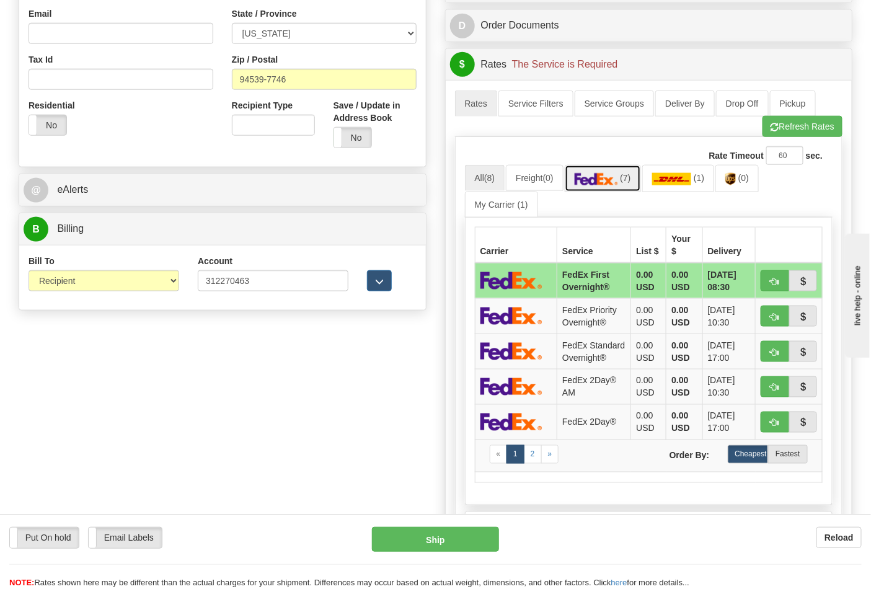
click at [584, 177] on img at bounding box center [596, 179] width 43 height 12
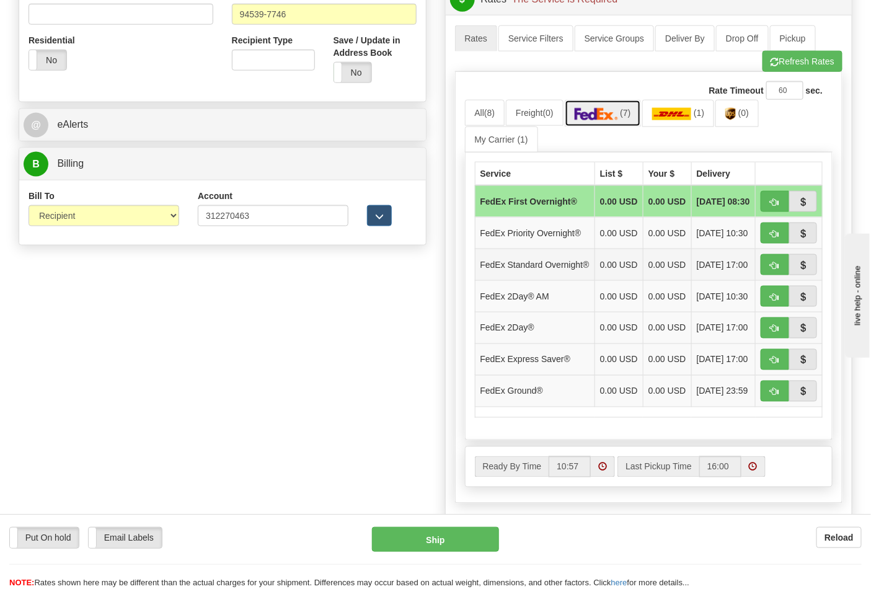
scroll to position [550, 0]
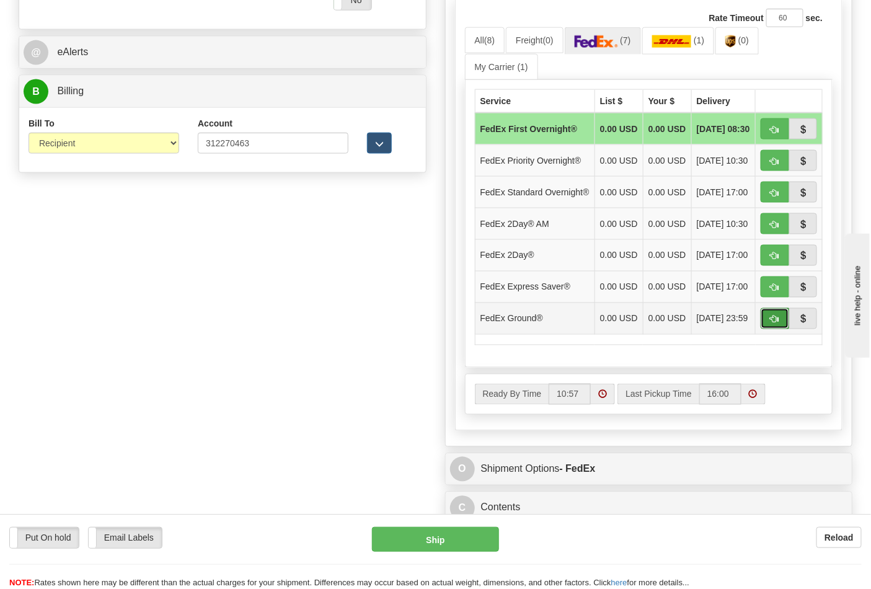
click at [779, 329] on button "button" at bounding box center [775, 318] width 29 height 21
type input "92"
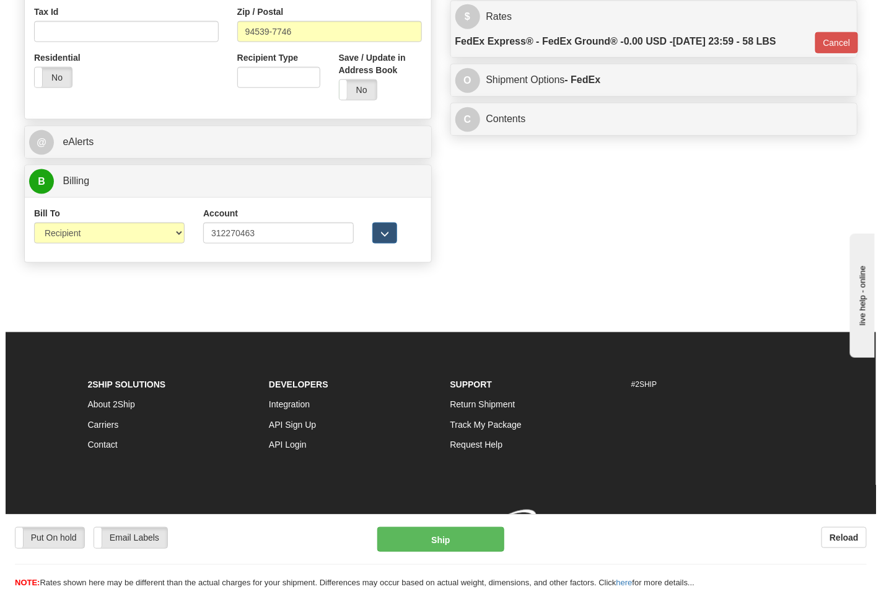
scroll to position [480, 0]
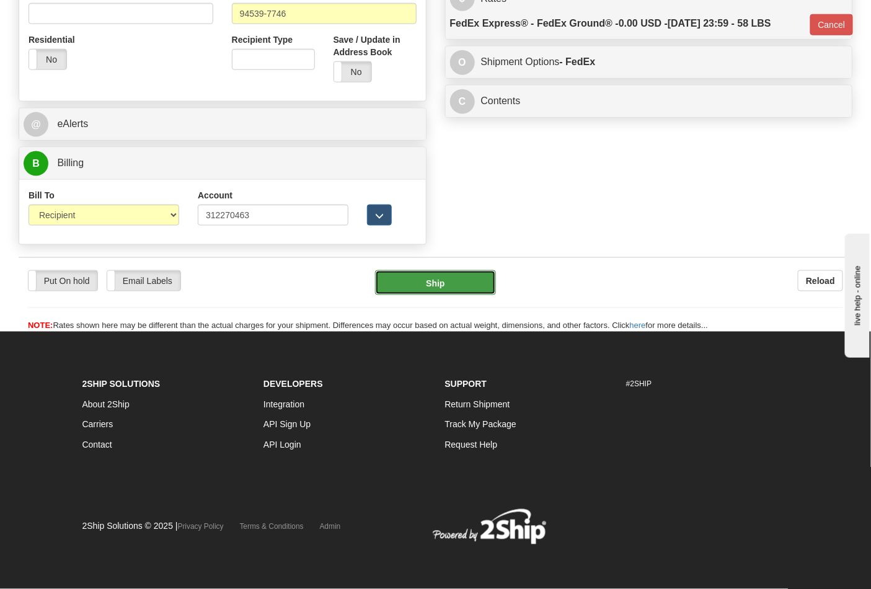
click at [469, 293] on button "Ship" at bounding box center [435, 282] width 120 height 25
